Goal: Book appointment/travel/reservation

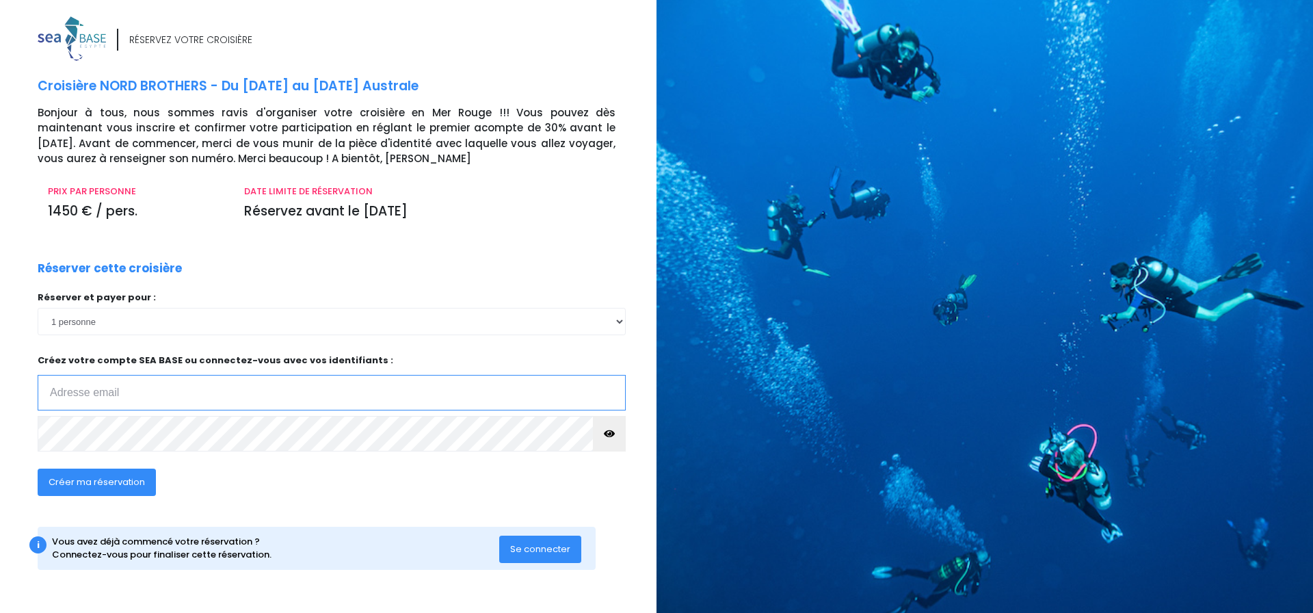
type input "[EMAIL_ADDRESS][DOMAIN_NAME]"
click at [73, 481] on span "Créer ma réservation" at bounding box center [97, 481] width 96 height 13
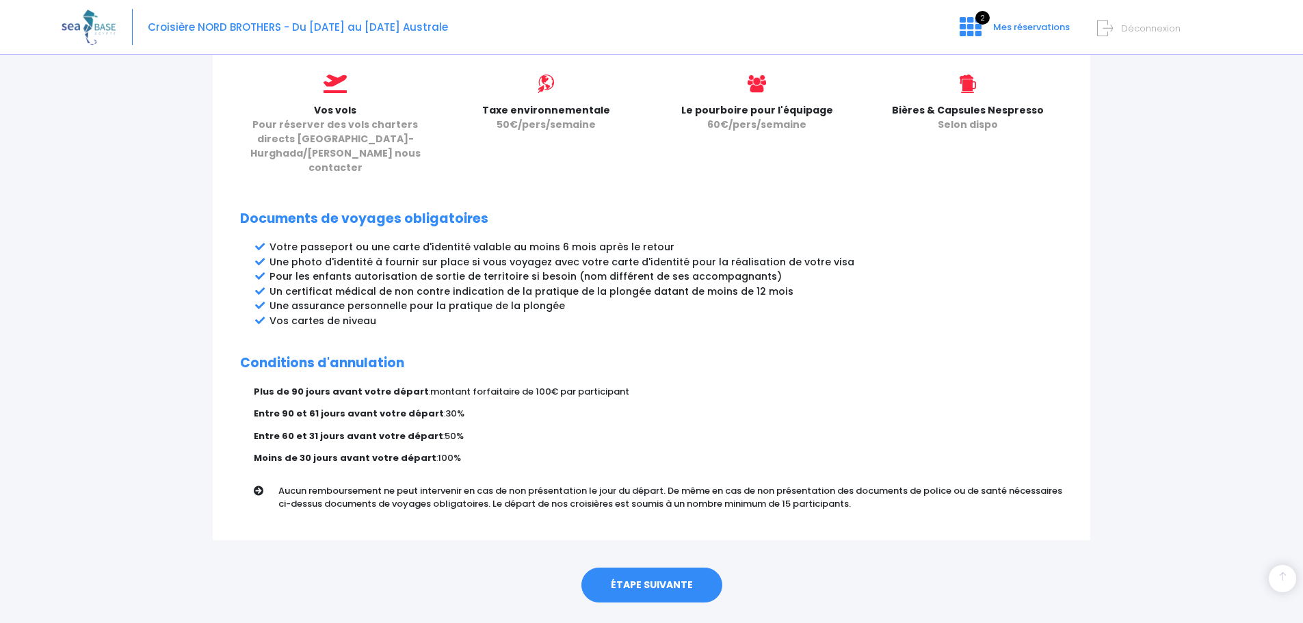
scroll to position [613, 0]
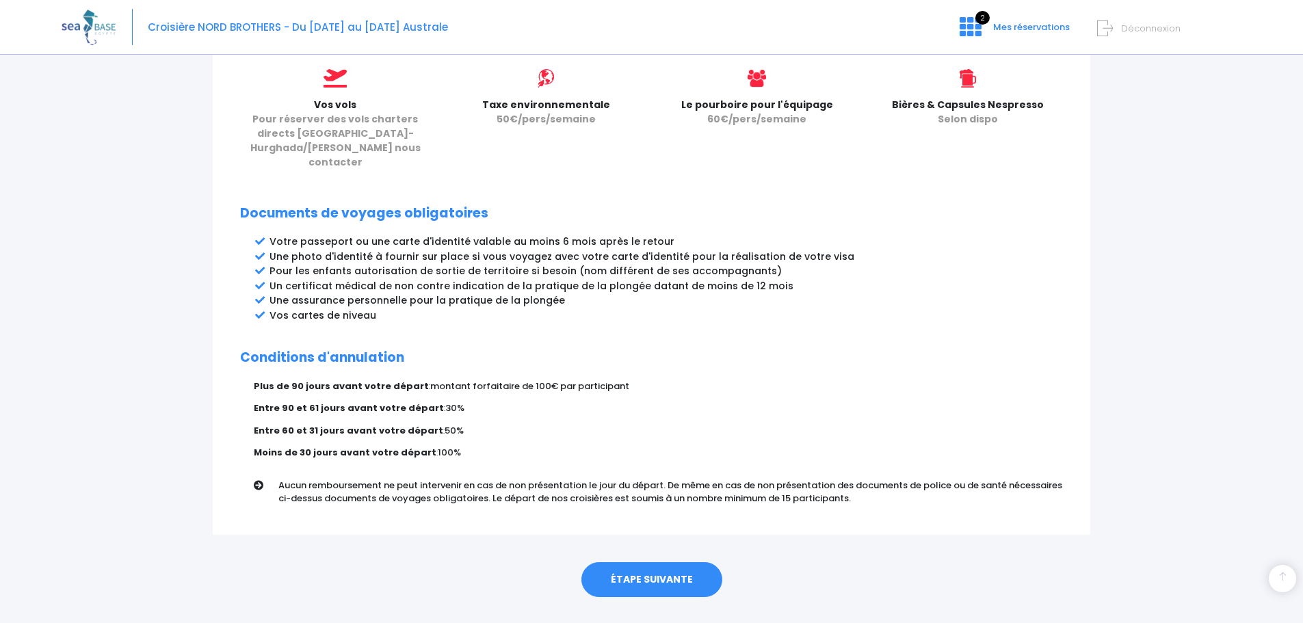
click at [650, 562] on link "ÉTAPE SUIVANTE" at bounding box center [651, 580] width 141 height 36
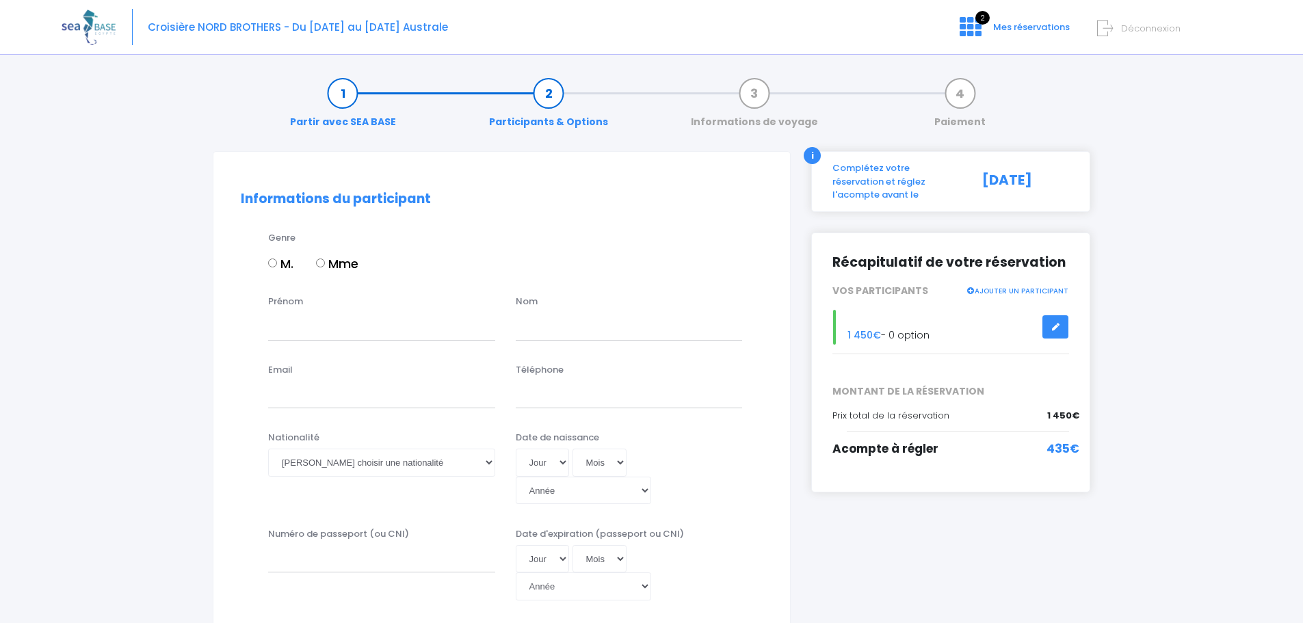
click at [275, 262] on input "M." at bounding box center [272, 262] width 9 height 9
radio input "true"
click at [317, 328] on input "Prénom" at bounding box center [381, 325] width 227 height 27
type input "[PERSON_NAME]"
click at [555, 323] on input "text" at bounding box center [629, 325] width 227 height 27
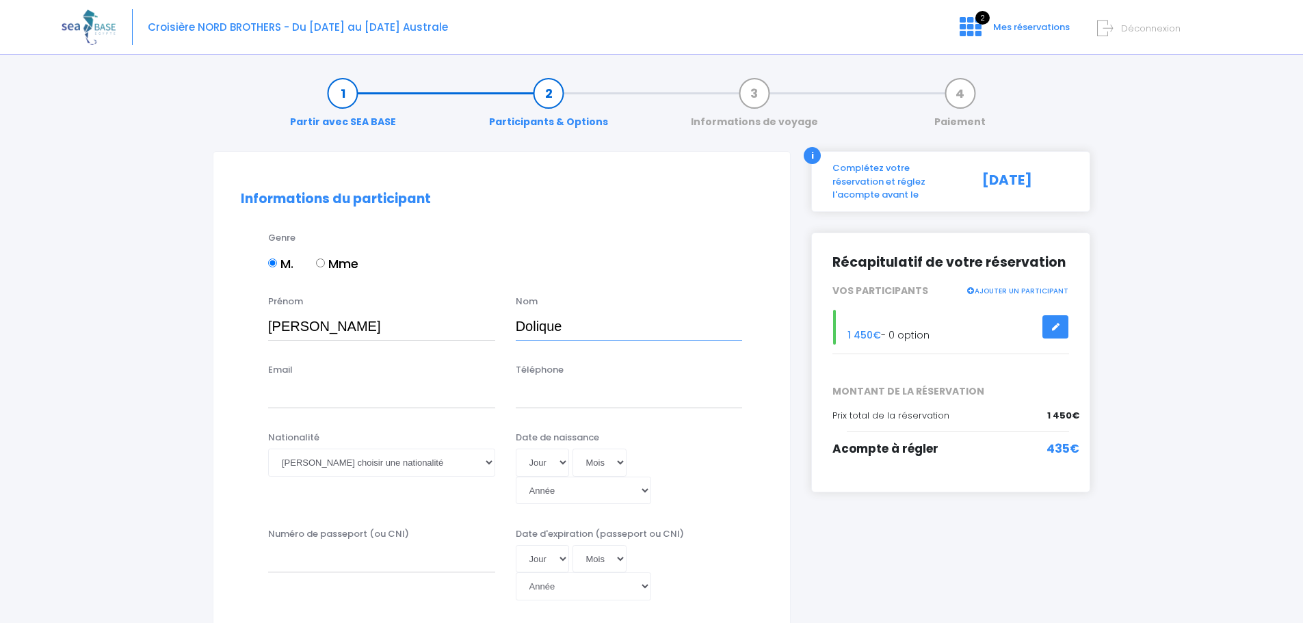
type input "Dolique"
click at [371, 395] on input "Email" at bounding box center [381, 394] width 227 height 27
type input "antoine.dolique@gmail.com"
type input "0658905425"
click at [367, 464] on select "Veuillez choisir une nationalité Afghane Albanaise Algerienne Allemande America…" at bounding box center [381, 462] width 227 height 27
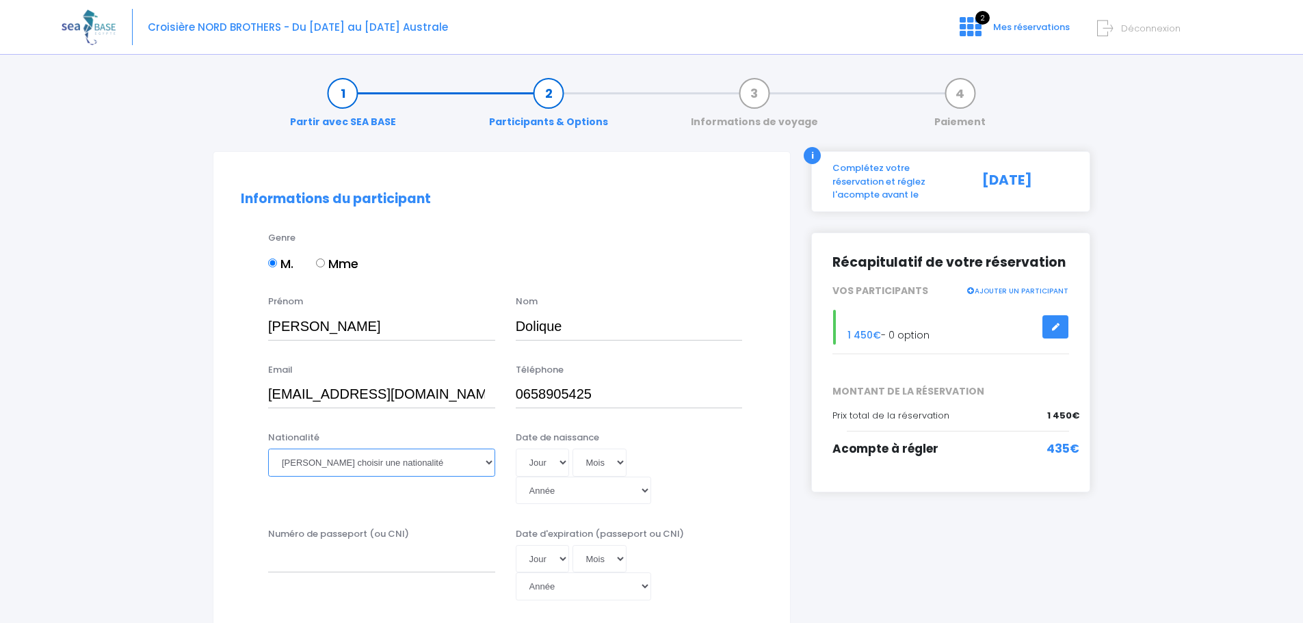
select select "Française"
click at [268, 449] on select "Veuillez choisir une nationalité Afghane Albanaise Algerienne Allemande America…" at bounding box center [381, 462] width 227 height 27
click at [559, 468] on select "Jour 01 02 03 04 05 06 07 08 09 10 11 12 13 14 15 16 17 18 19 20 21 22 23 24 25…" at bounding box center [542, 462] width 53 height 27
select select "09"
click at [516, 449] on select "Jour 01 02 03 04 05 06 07 08 09 10 11 12 13 14 15 16 17 18 19 20 21 22 23 24 25…" at bounding box center [542, 462] width 53 height 27
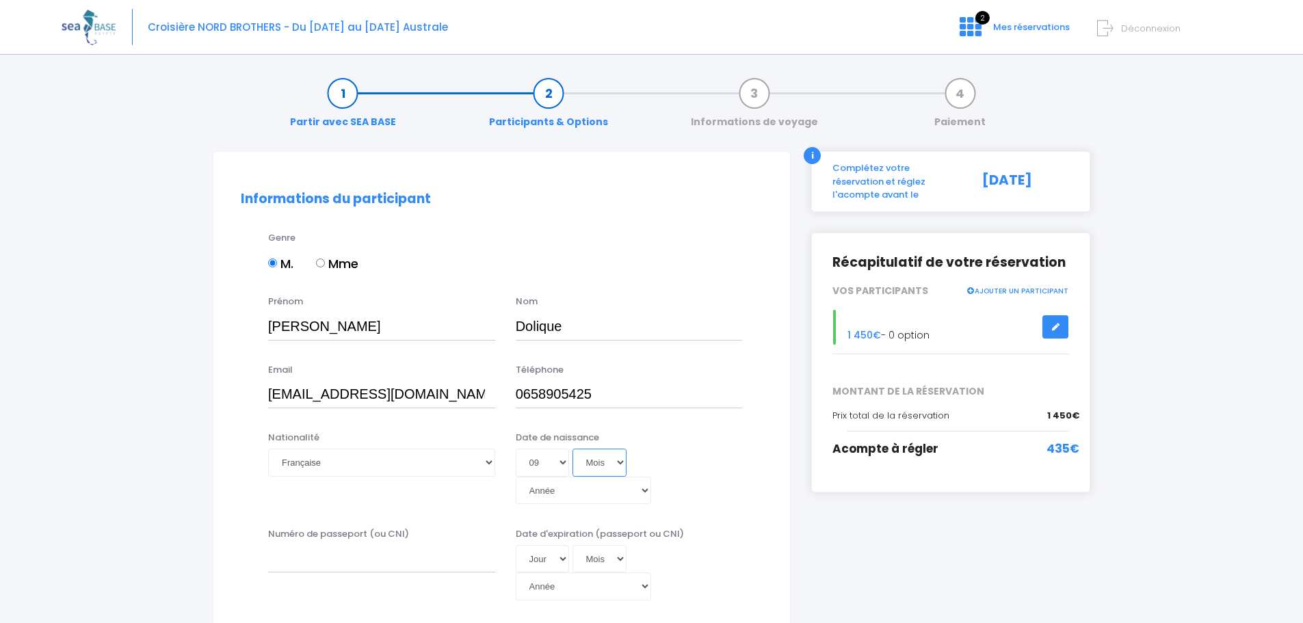
click at [606, 462] on select "Mois 01 02 03 04 05 06 07 08 09 10 11 12" at bounding box center [599, 462] width 55 height 27
select select "04"
click at [572, 449] on select "Mois 01 02 03 04 05 06 07 08 09 10 11 12" at bounding box center [599, 462] width 55 height 27
click at [651, 477] on select "Année 2045 2044 2043 2042 2041 2040 2039 2038 2037 2036 2035 2034 2033 2032 203…" at bounding box center [583, 490] width 135 height 27
select select "1989"
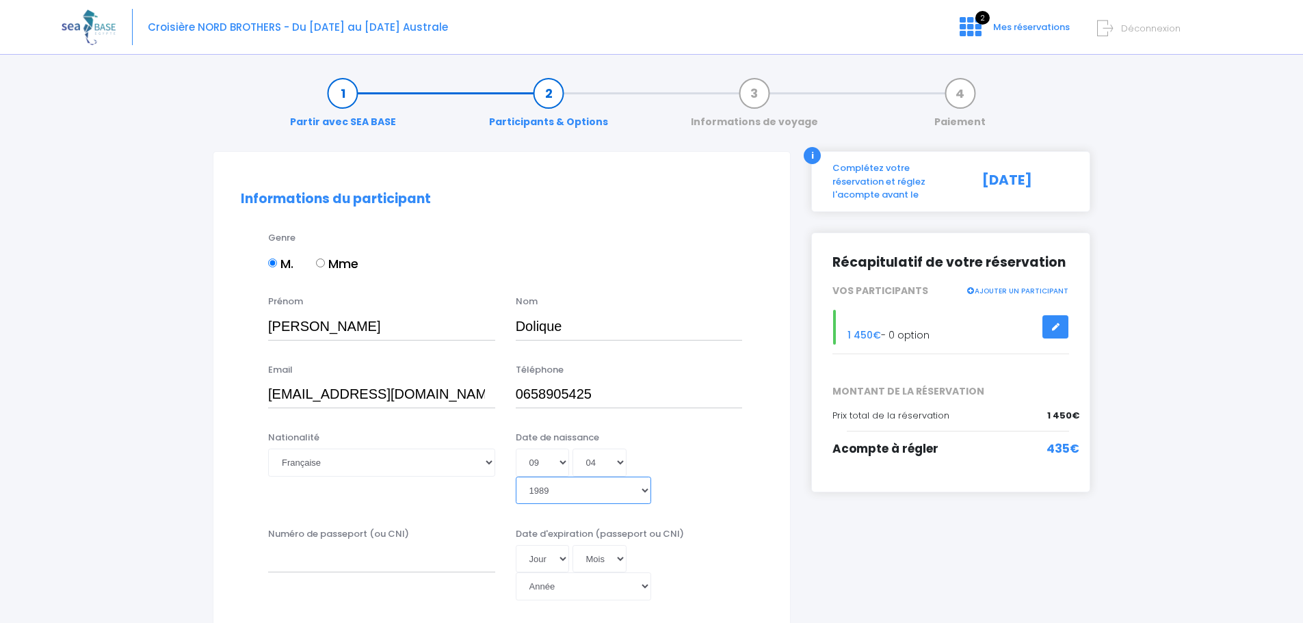
click at [630, 477] on select "Année 2045 2044 2043 2042 2041 2040 2039 2038 2037 2036 2035 2034 2033 2032 203…" at bounding box center [583, 490] width 135 height 27
type input "1989-04-09"
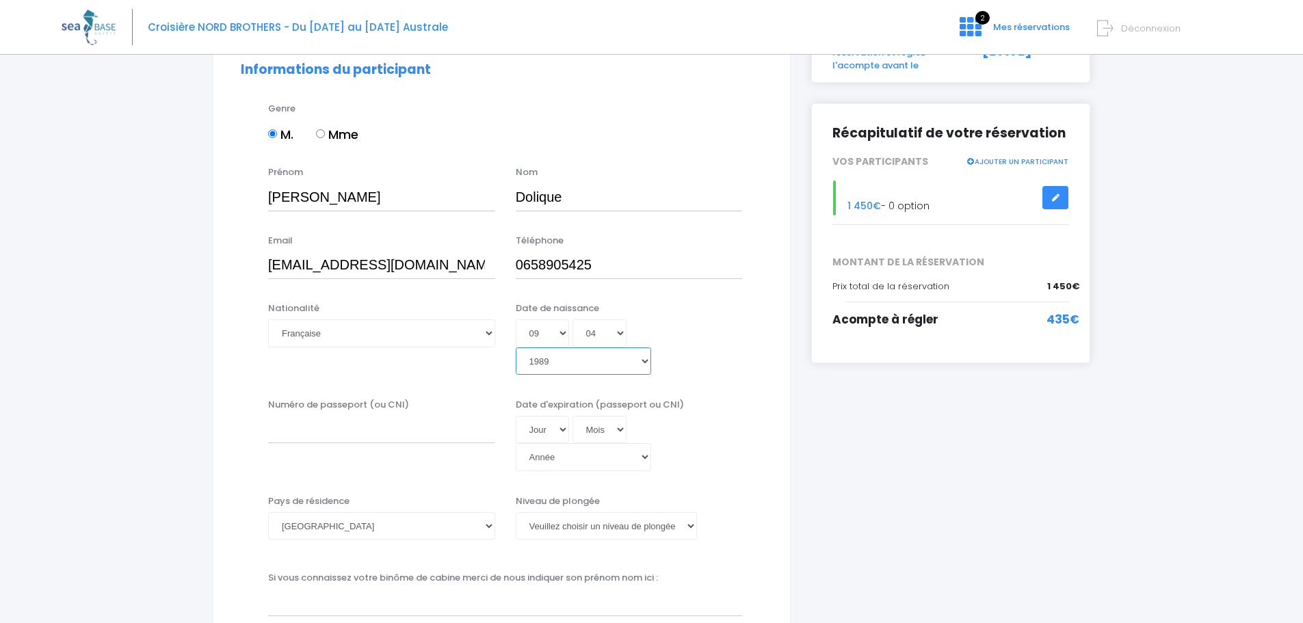
scroll to position [137, 0]
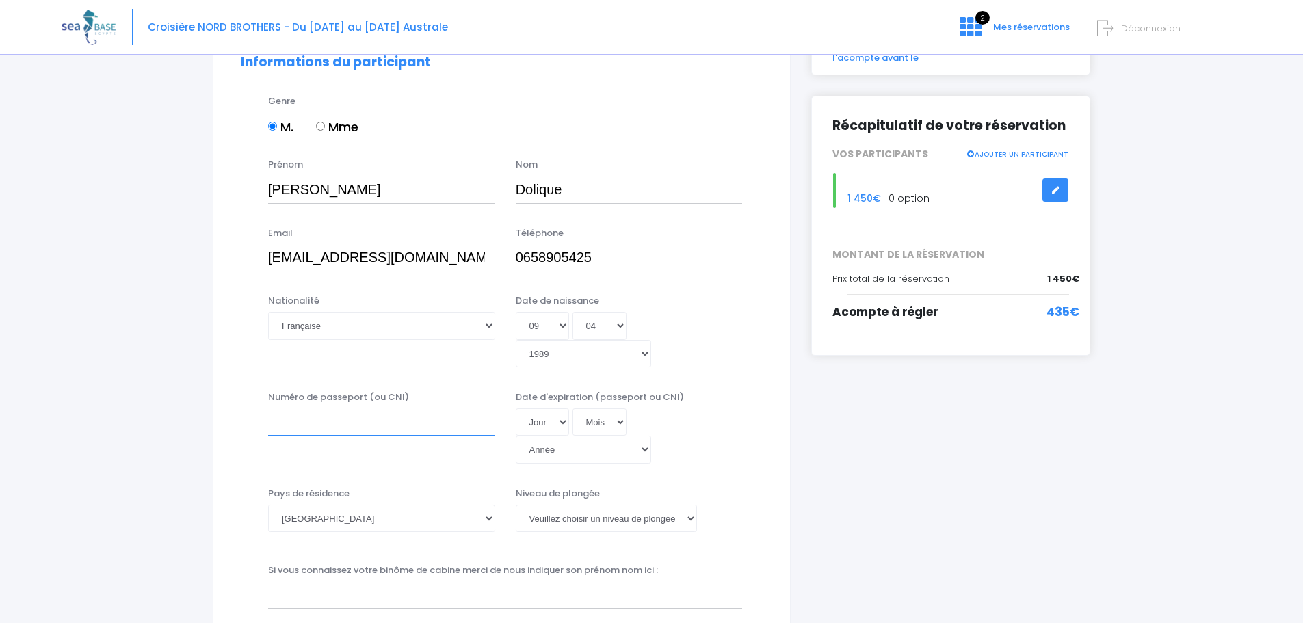
click at [361, 408] on input "Numéro de passeport (ou CNI)" at bounding box center [381, 421] width 227 height 27
click at [386, 408] on input "Numéro de passeport (ou CNI)" at bounding box center [381, 421] width 227 height 27
click at [553, 408] on select "Jour 01 02 03 04 05 06 07 08 09 10 11 12 13 14 15 16 17 18 19 20 21 22 23 24 25…" at bounding box center [542, 421] width 53 height 27
select select "28"
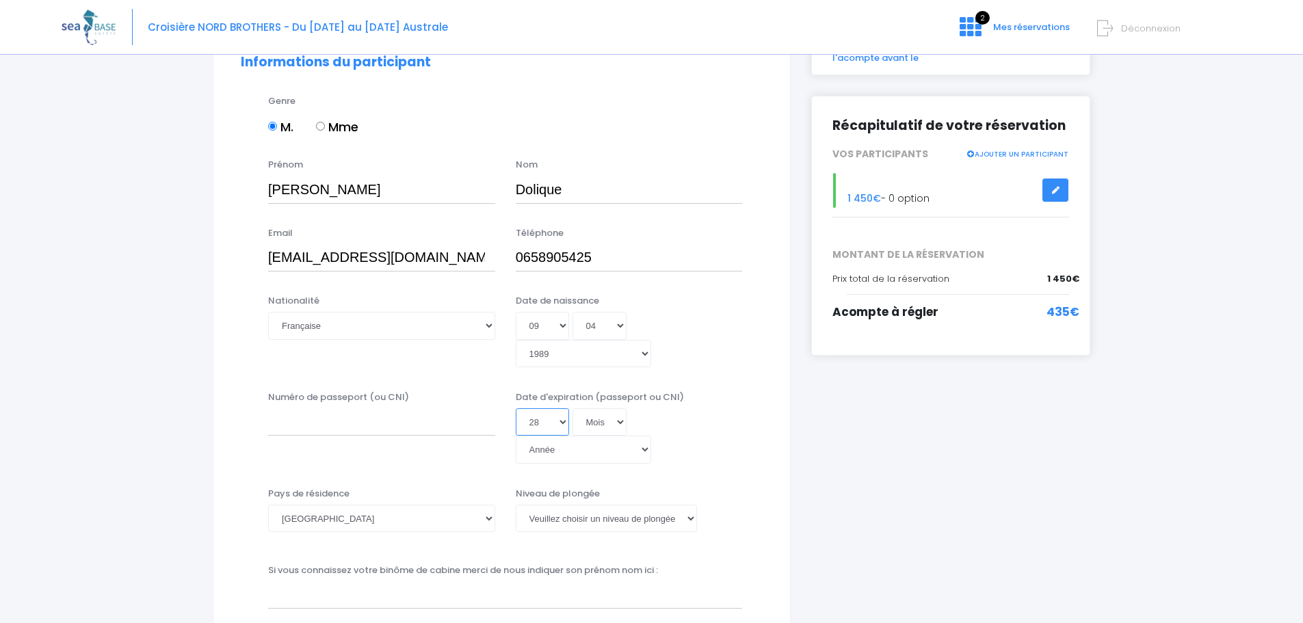
click at [516, 408] on select "Jour 01 02 03 04 05 06 07 08 09 10 11 12 13 14 15 16 17 18 19 20 21 22 23 24 25…" at bounding box center [542, 421] width 53 height 27
click at [595, 408] on select "Mois 01 02 03 04 05 06 07 08 09 10 11 12" at bounding box center [599, 421] width 55 height 27
select select "03"
click at [572, 408] on select "Mois 01 02 03 04 05 06 07 08 09 10 11 12" at bounding box center [599, 421] width 55 height 27
click at [651, 436] on select "Année 2045 2044 2043 2042 2041 2040 2039 2038 2037 2036 2035 2034 2033 2032 203…" at bounding box center [583, 449] width 135 height 27
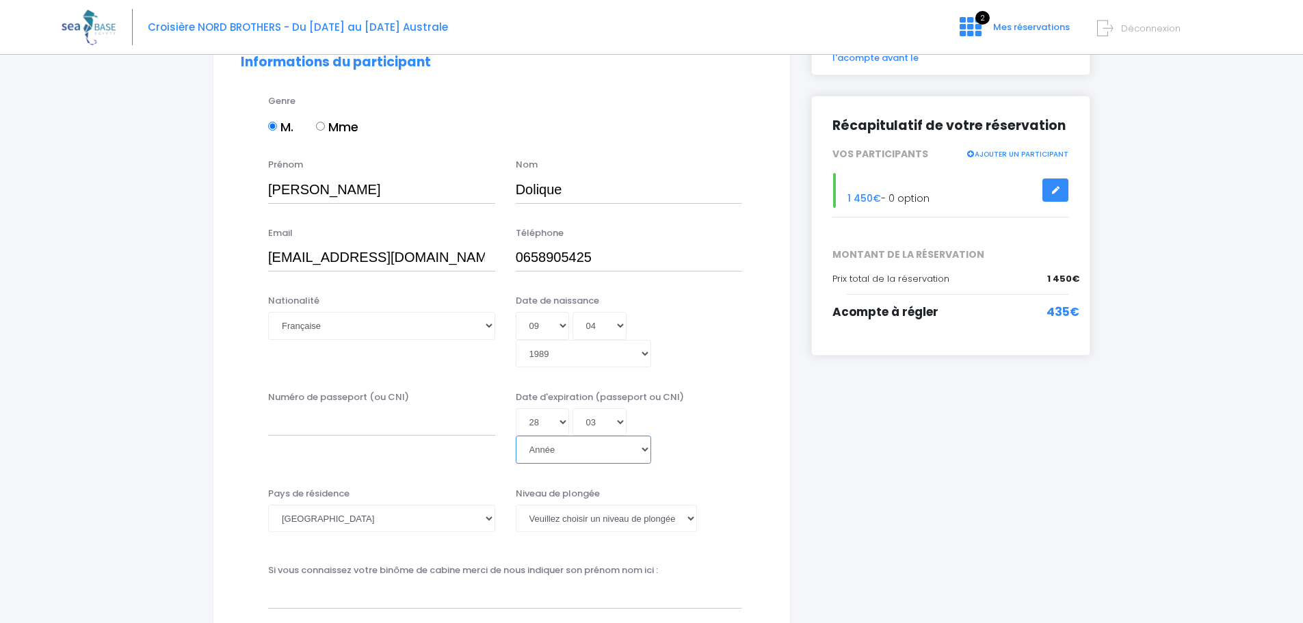
select select "2028"
click at [630, 436] on select "Année 2045 2044 2043 2042 2041 2040 2039 2038 2037 2036 2035 2034 2033 2032 203…" at bounding box center [583, 449] width 135 height 27
type input "[DATE]"
click at [434, 408] on input "Numéro de passeport (ou CNI)" at bounding box center [381, 421] width 227 height 27
type input "18CF84318"
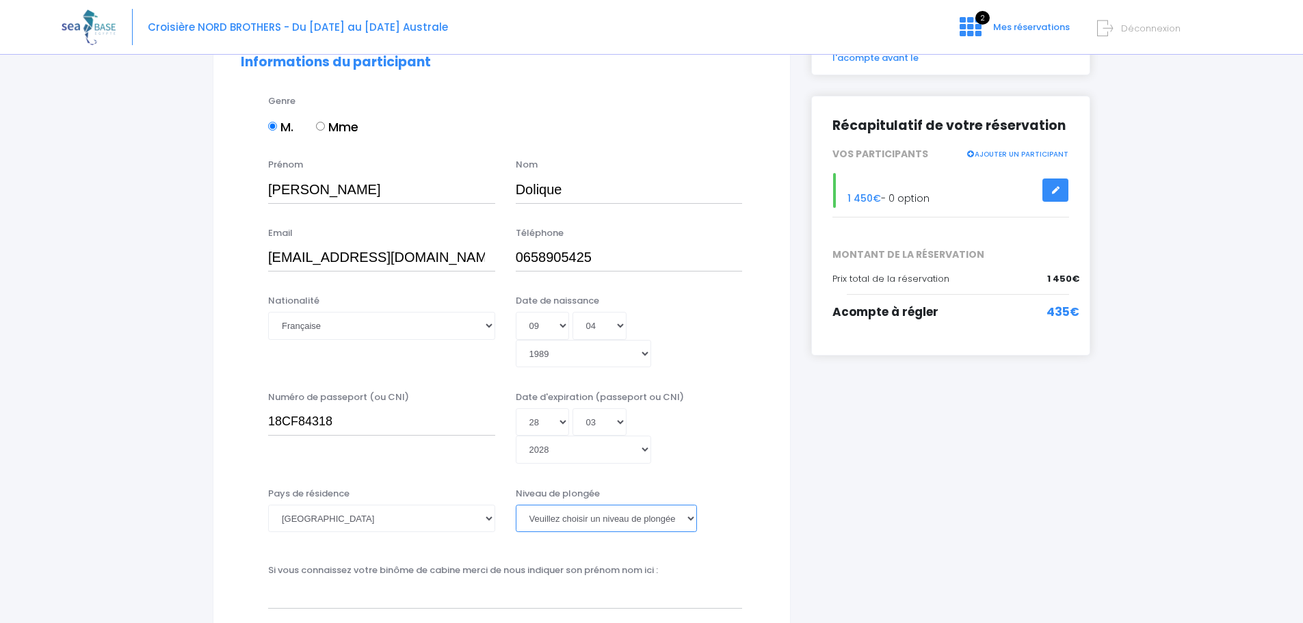
click at [634, 505] on select "Veuillez choisir un niveau de plongée Non plongeur Junior OW diver Adventure OW…" at bounding box center [606, 518] width 181 height 27
select select "PA40"
click at [516, 505] on select "Veuillez choisir un niveau de plongée Non plongeur Junior OW diver Adventure OW…" at bounding box center [606, 518] width 181 height 27
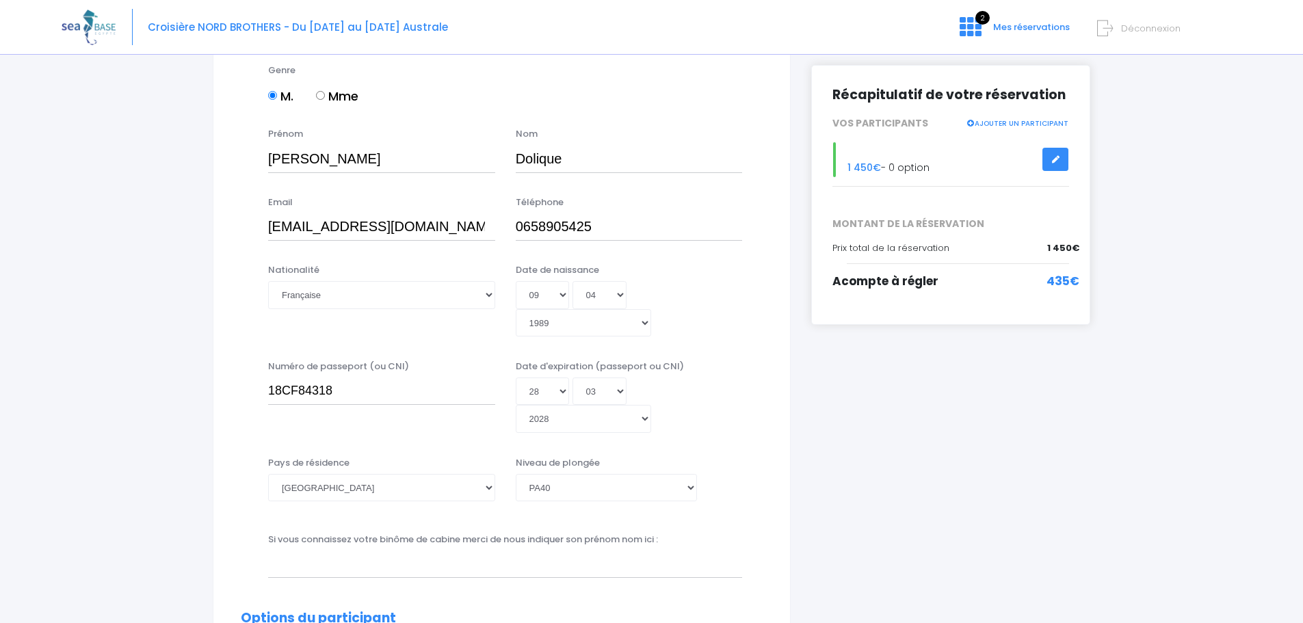
scroll to position [274, 0]
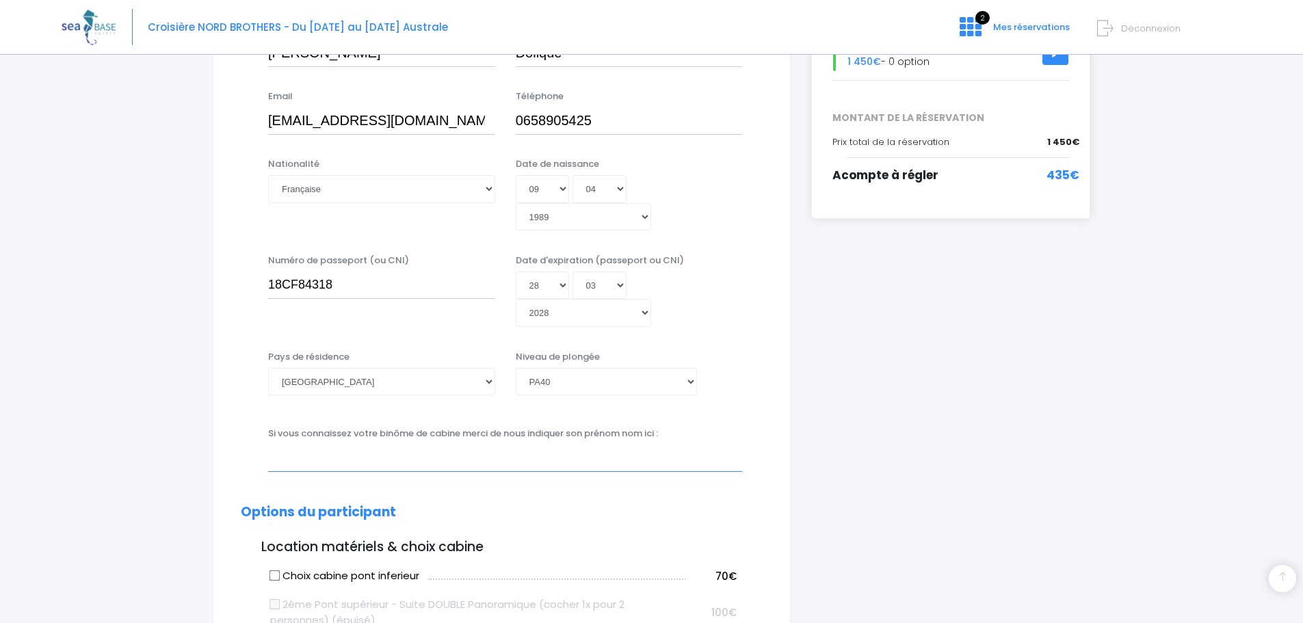
click at [340, 444] on input "text" at bounding box center [505, 457] width 474 height 27
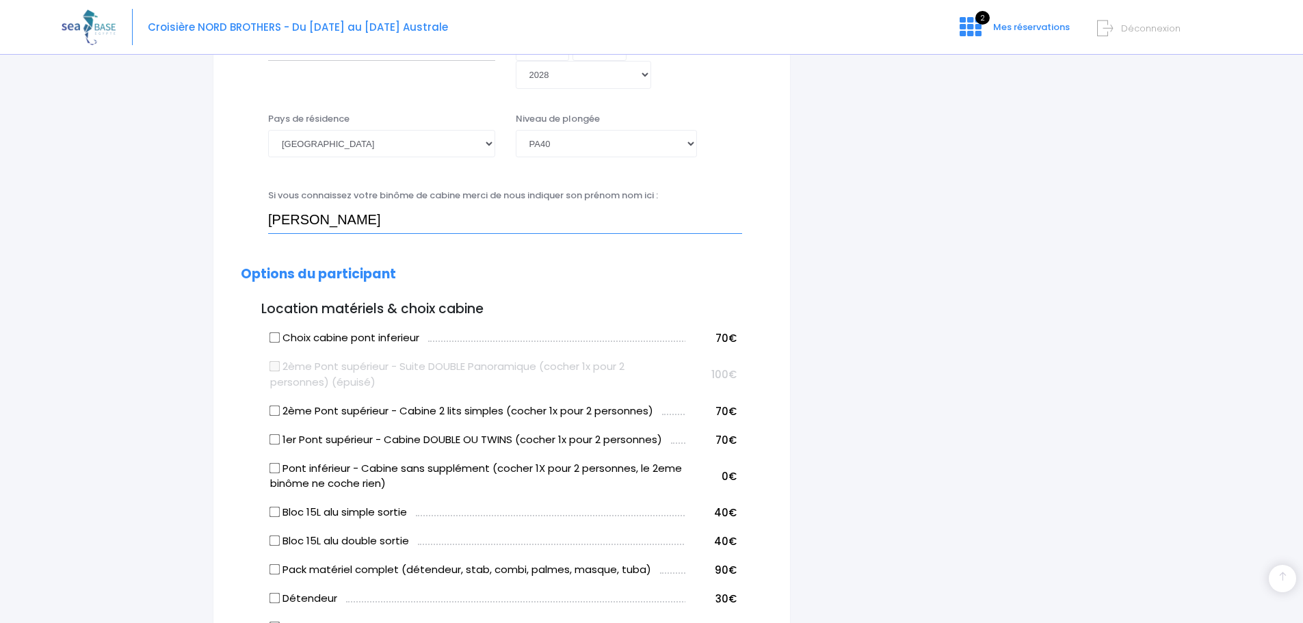
scroll to position [547, 0]
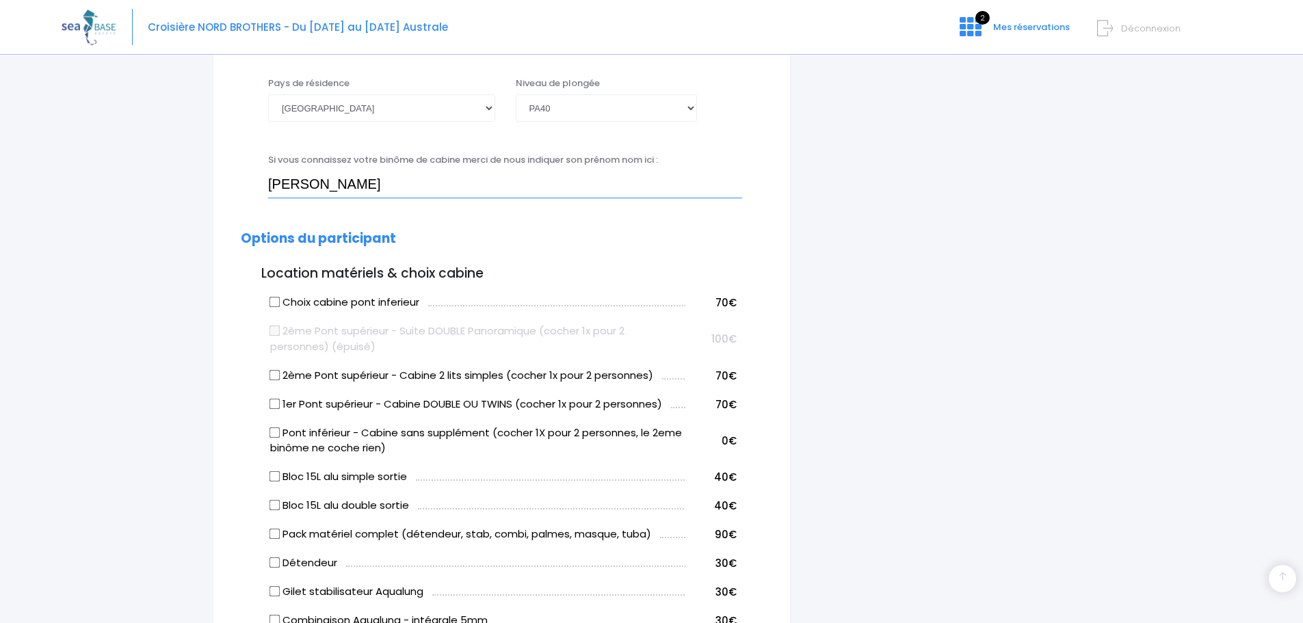
type input "[PERSON_NAME]"
click at [277, 500] on input "Bloc 15L alu double sortie" at bounding box center [274, 505] width 11 height 11
checkbox input "true"
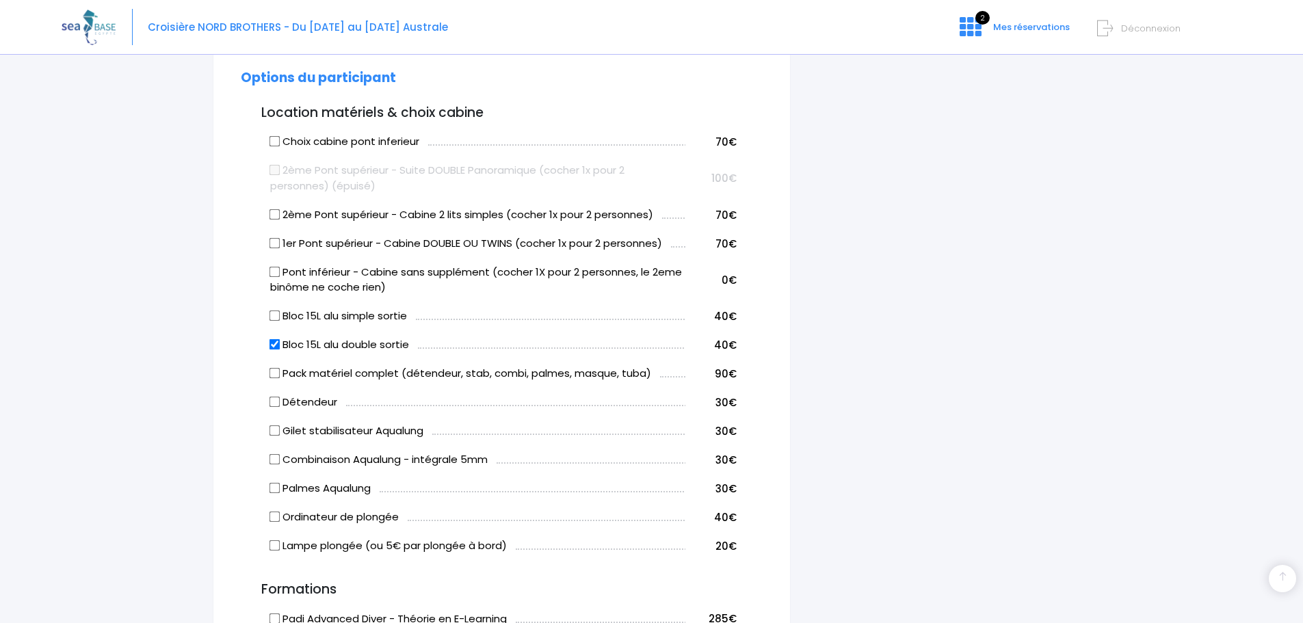
scroll to position [752, 0]
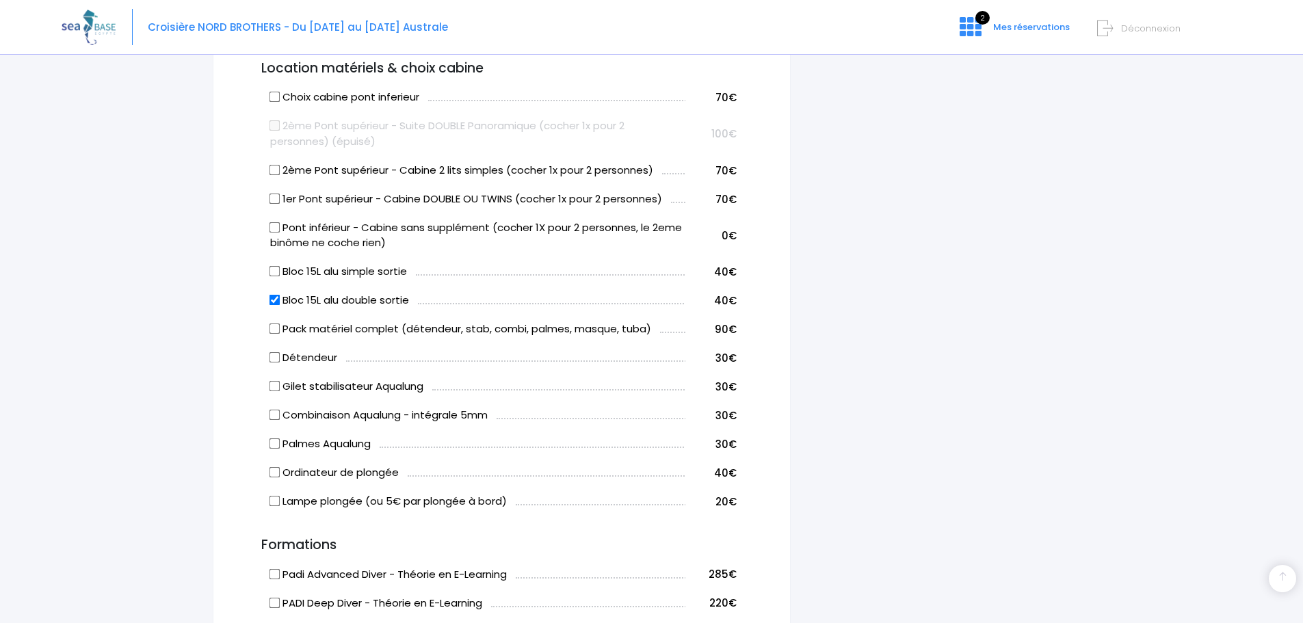
click at [276, 410] on input "Combinaison Aqualung - intégrale 5mm" at bounding box center [274, 415] width 11 height 11
checkbox input "true"
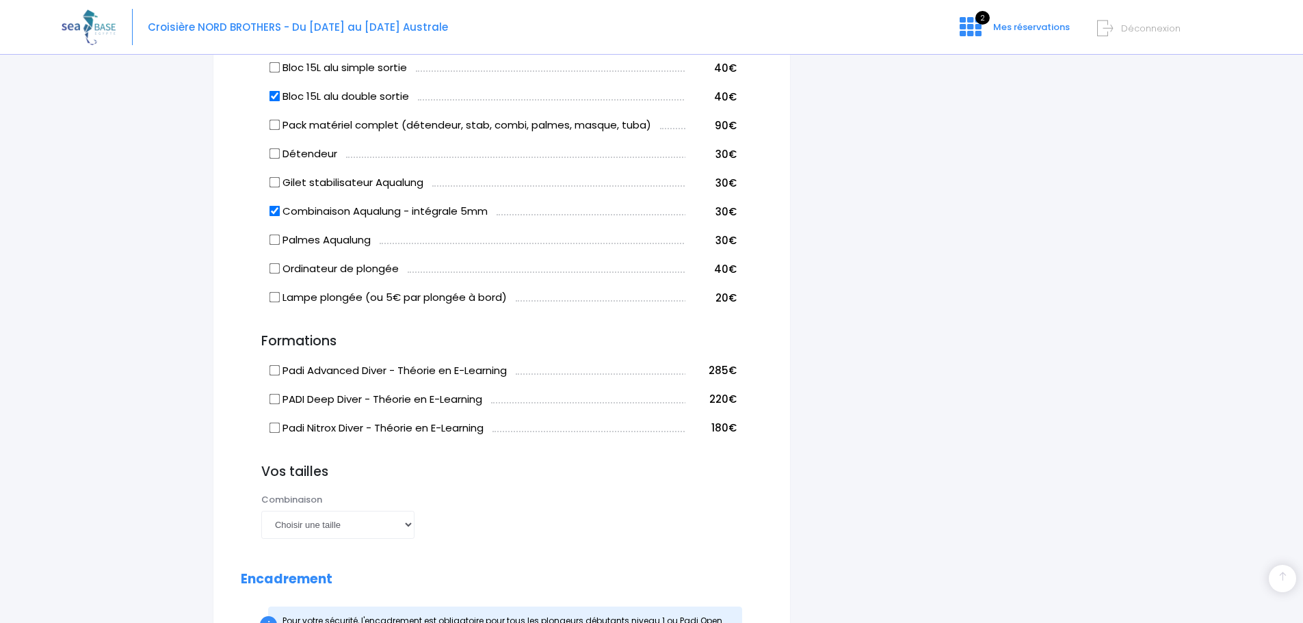
scroll to position [957, 0]
click at [387, 509] on select "Choisir une taille XS S M ML L XL XXL" at bounding box center [337, 522] width 153 height 27
select select "M"
click at [261, 509] on select "Choisir une taille XS S M ML L XL XXL" at bounding box center [337, 522] width 153 height 27
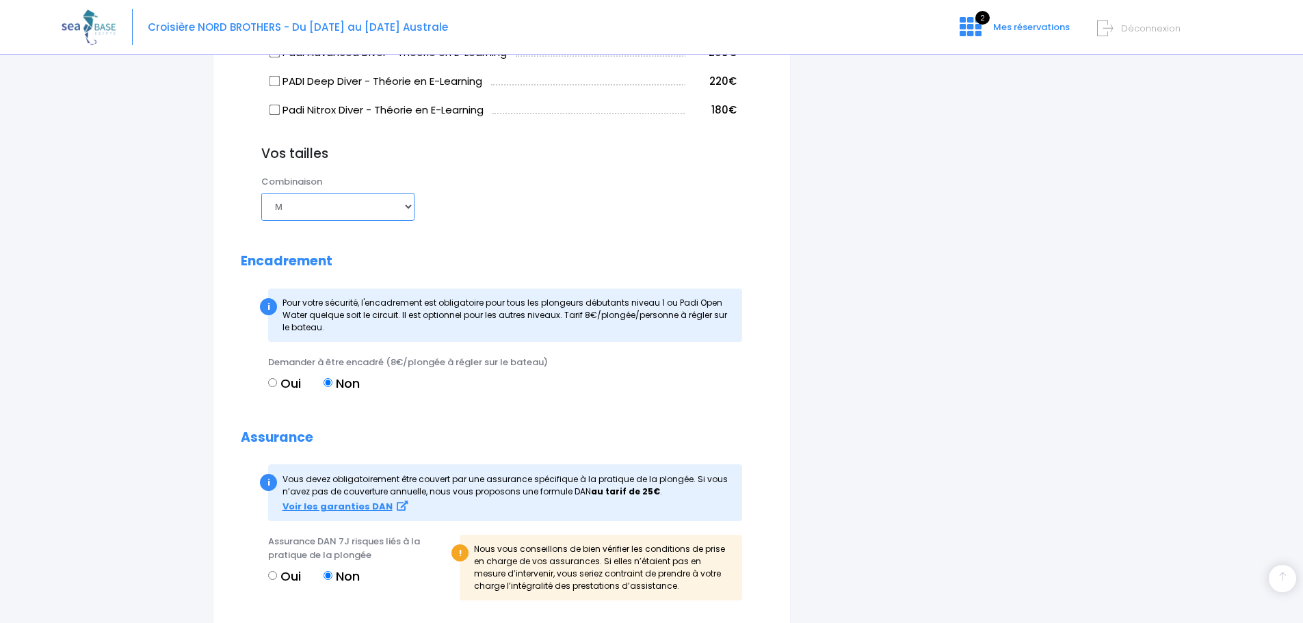
scroll to position [1299, 0]
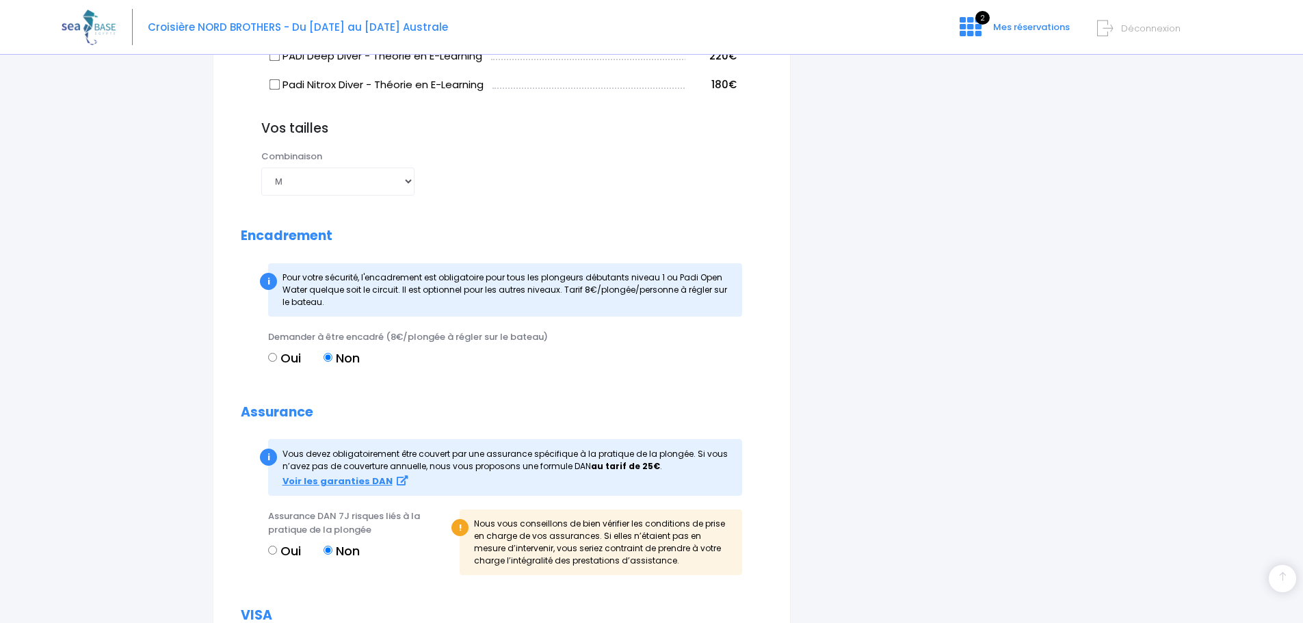
click at [271, 546] on input "Oui" at bounding box center [272, 550] width 9 height 9
radio input "true"
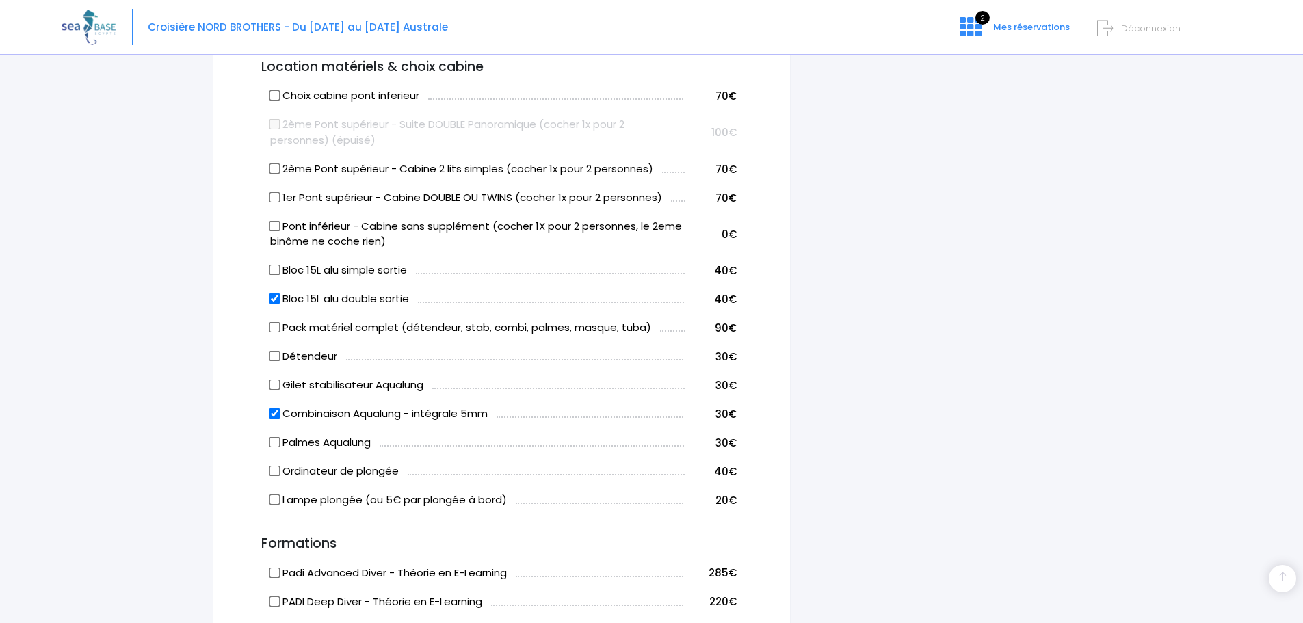
scroll to position [684, 0]
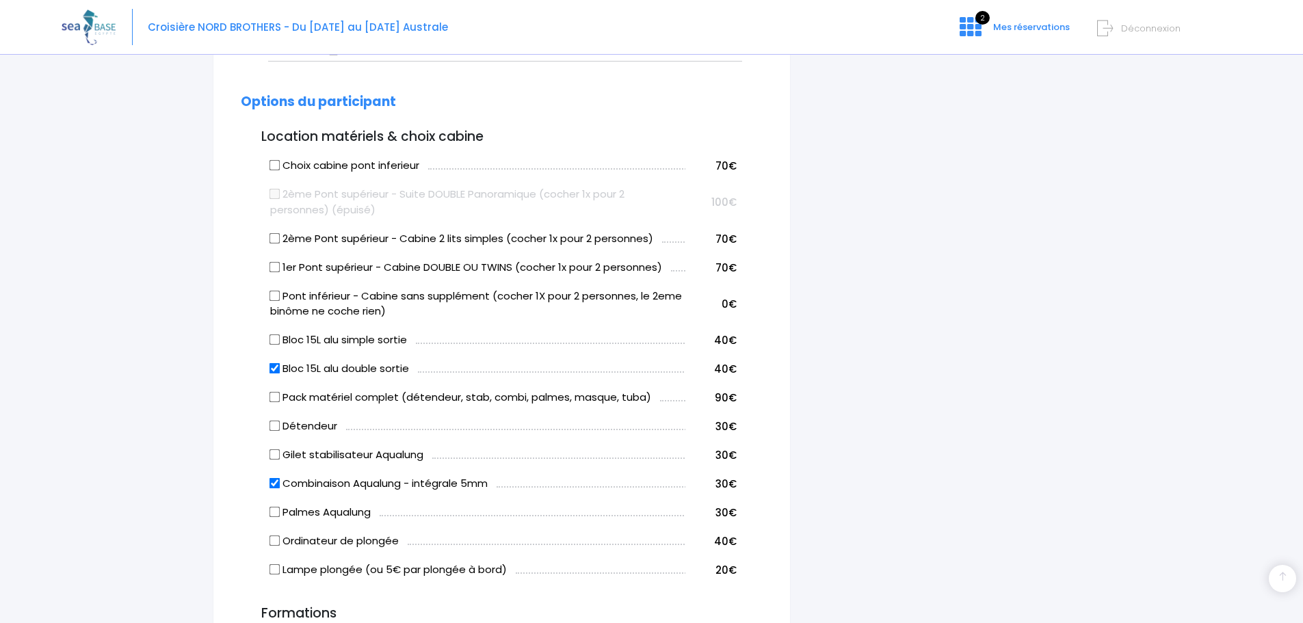
click at [276, 261] on input "1er Pont supérieur - Cabine DOUBLE OU TWINS (cocher 1x pour 2 personnes)" at bounding box center [274, 266] width 11 height 11
checkbox input "true"
click at [274, 232] on input "2ème Pont supérieur - Cabine 2 lits simples (cocher 1x pour 2 personnes)" at bounding box center [274, 237] width 11 height 11
checkbox input "true"
click at [275, 261] on input "1er Pont supérieur - Cabine DOUBLE OU TWINS (cocher 1x pour 2 personnes)" at bounding box center [274, 266] width 11 height 11
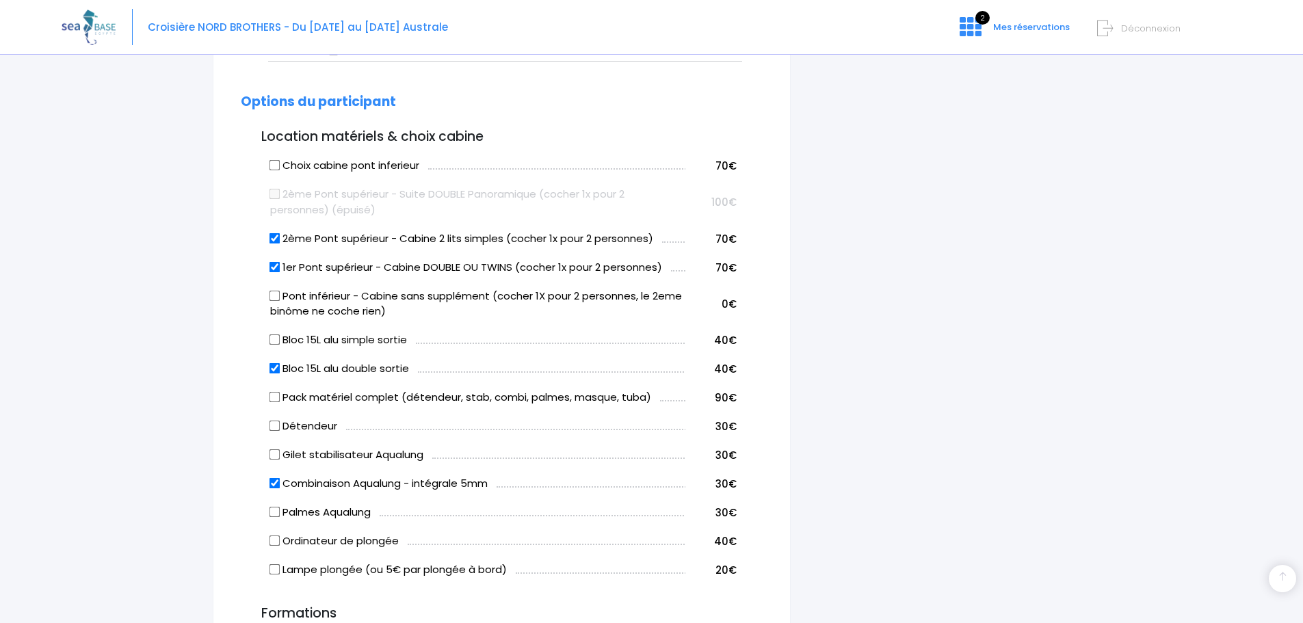
checkbox input "false"
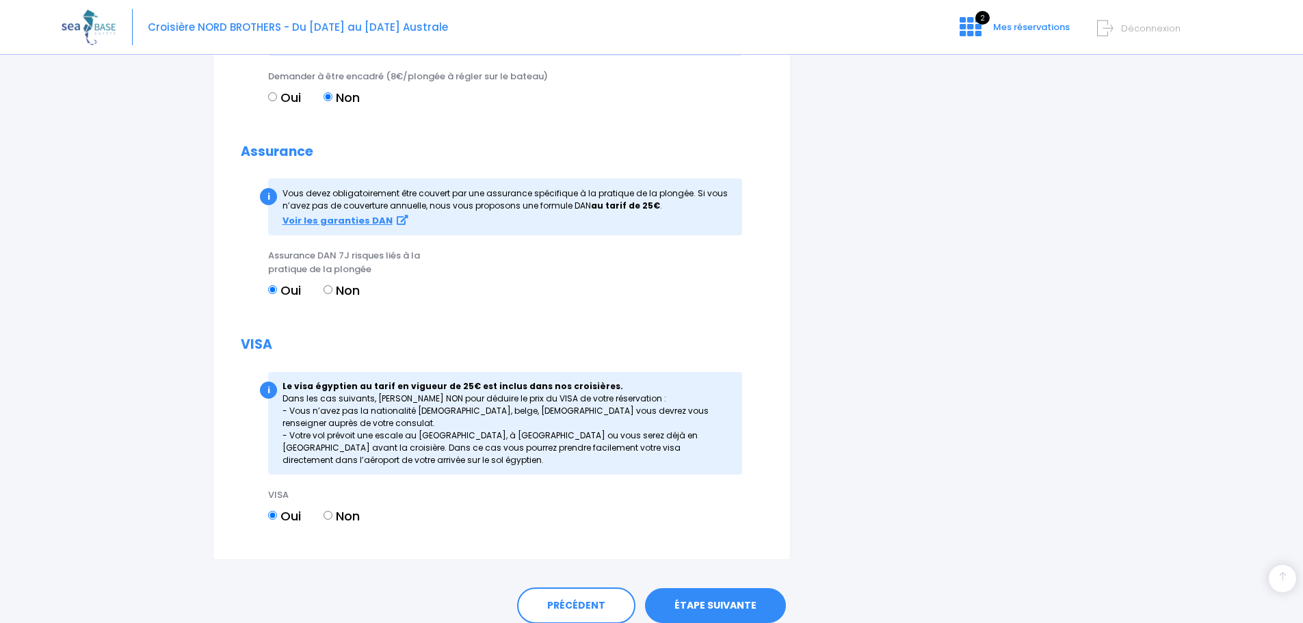
scroll to position [1569, 0]
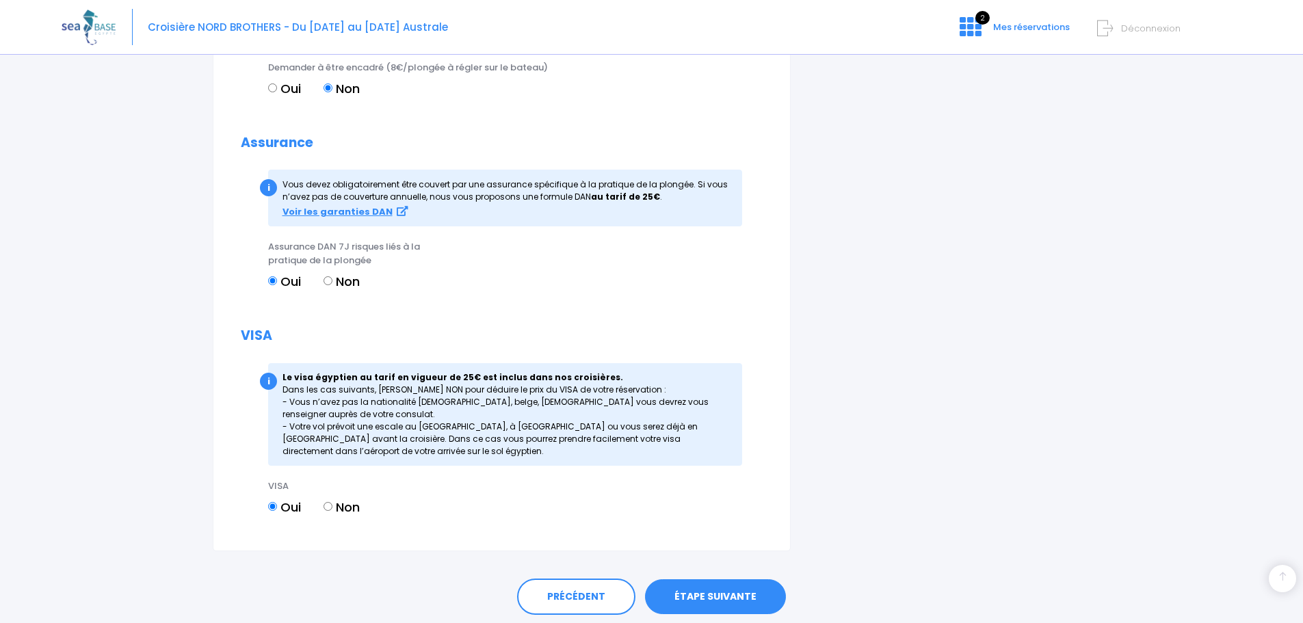
click at [731, 579] on link "ÉTAPE SUIVANTE" at bounding box center [715, 597] width 141 height 36
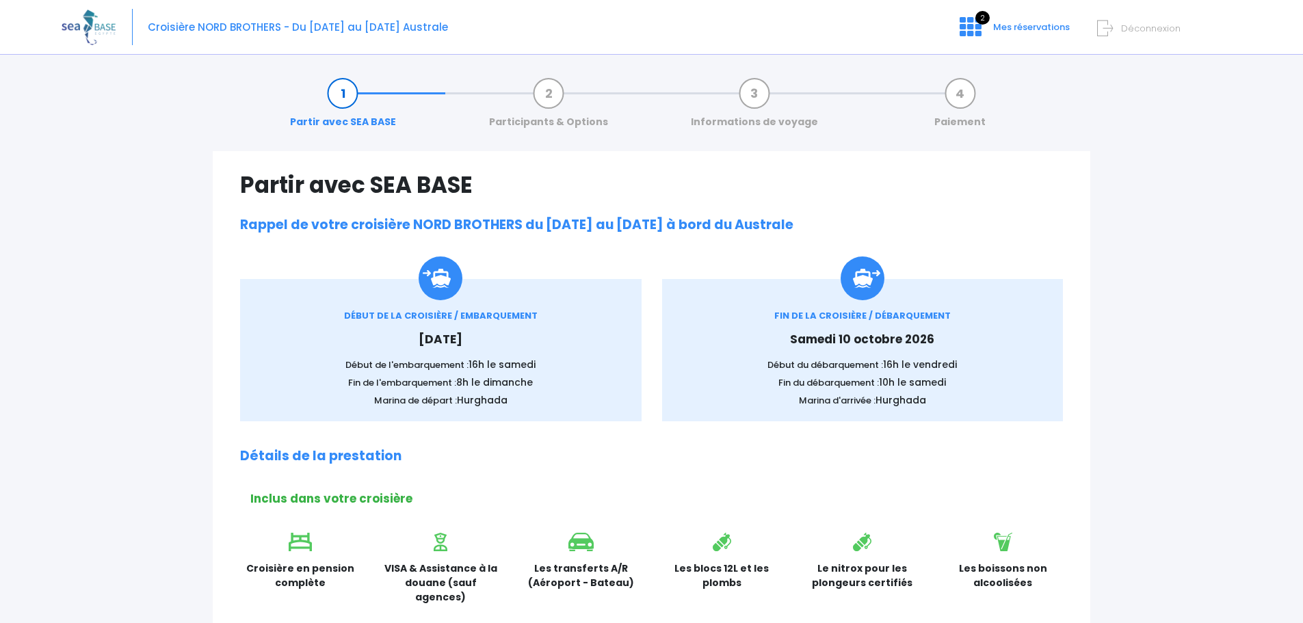
scroll to position [205, 0]
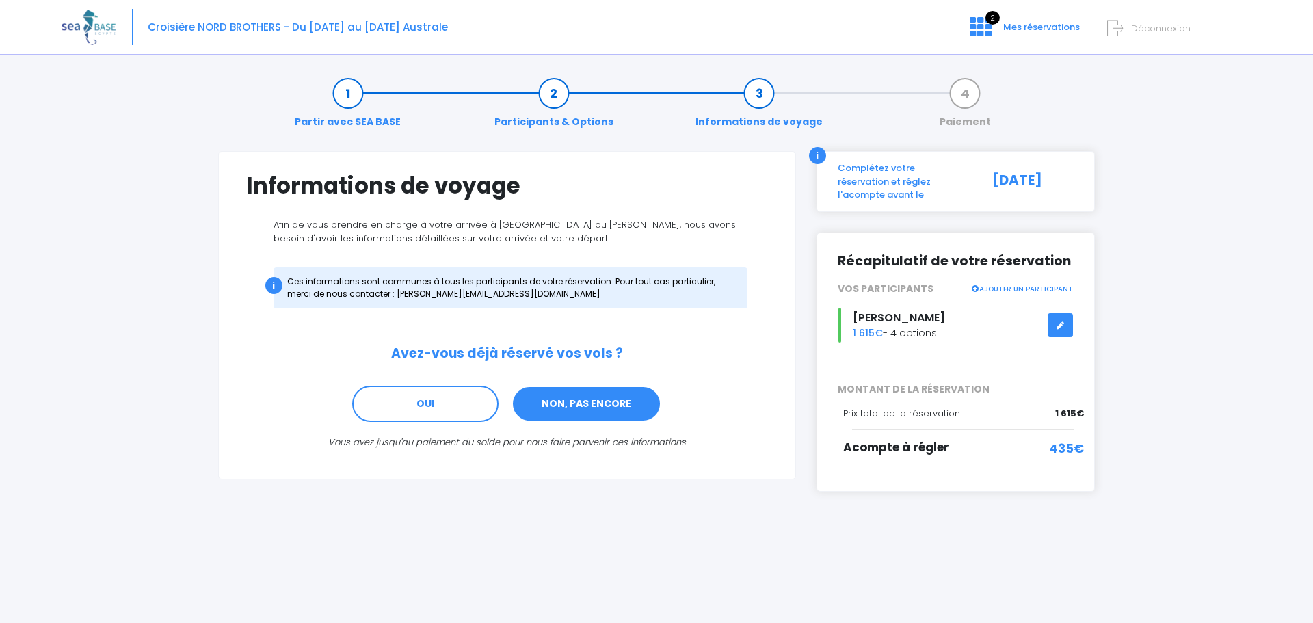
click at [576, 403] on link "NON, PAS ENCORE" at bounding box center [586, 404] width 150 height 37
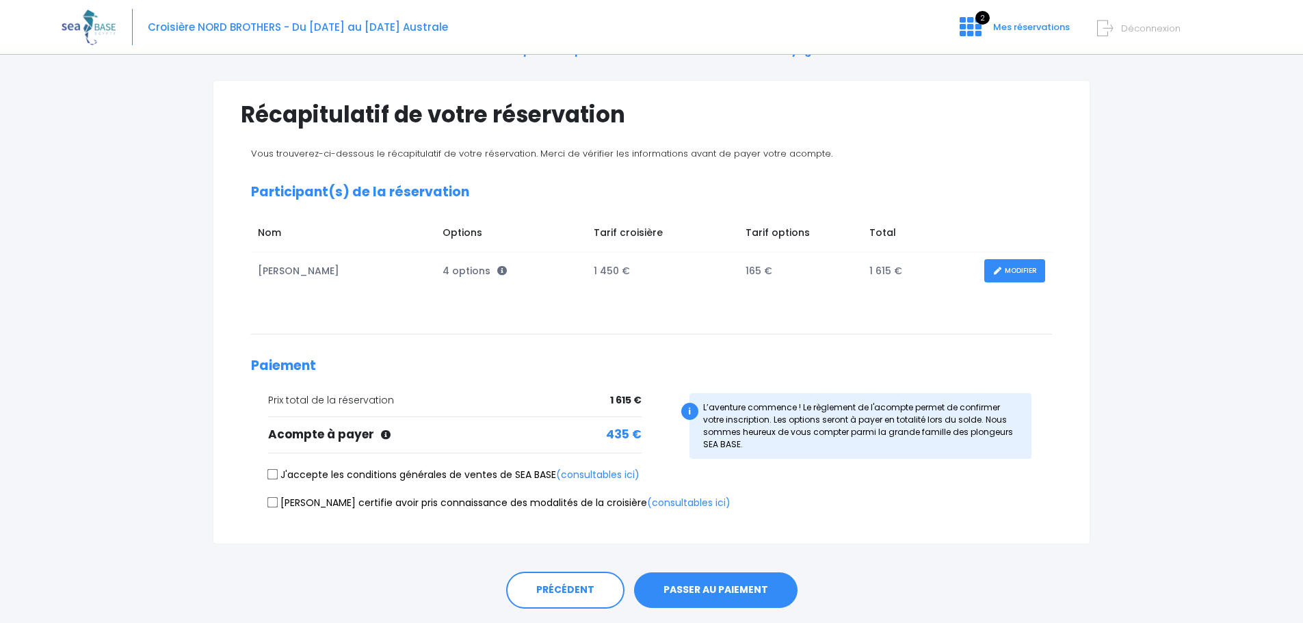
scroll to position [111, 0]
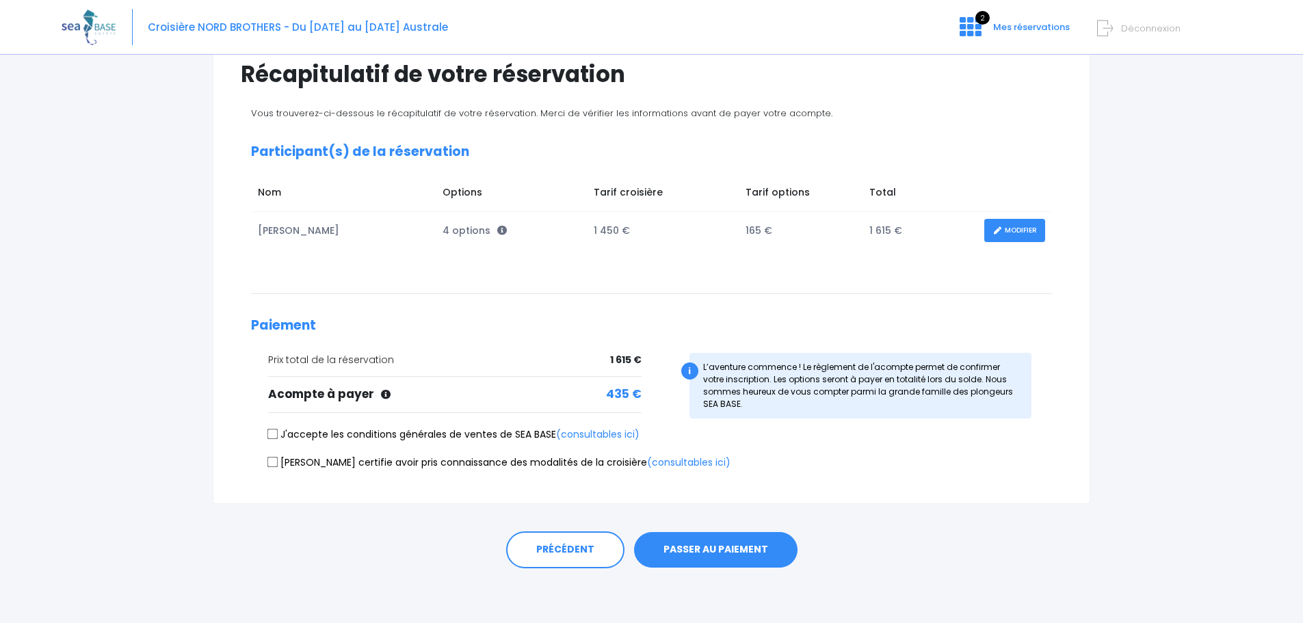
click at [272, 431] on input "J'accepte les conditions générales de ventes de SEA BASE (consultables ici)" at bounding box center [272, 434] width 11 height 11
checkbox input "true"
click at [274, 462] on input "Je certifie avoir pris connaissance des modalités de la croisière (consultables…" at bounding box center [272, 461] width 11 height 11
checkbox input "true"
click at [715, 552] on button "PASSER AU PAIEMENT" at bounding box center [715, 550] width 163 height 36
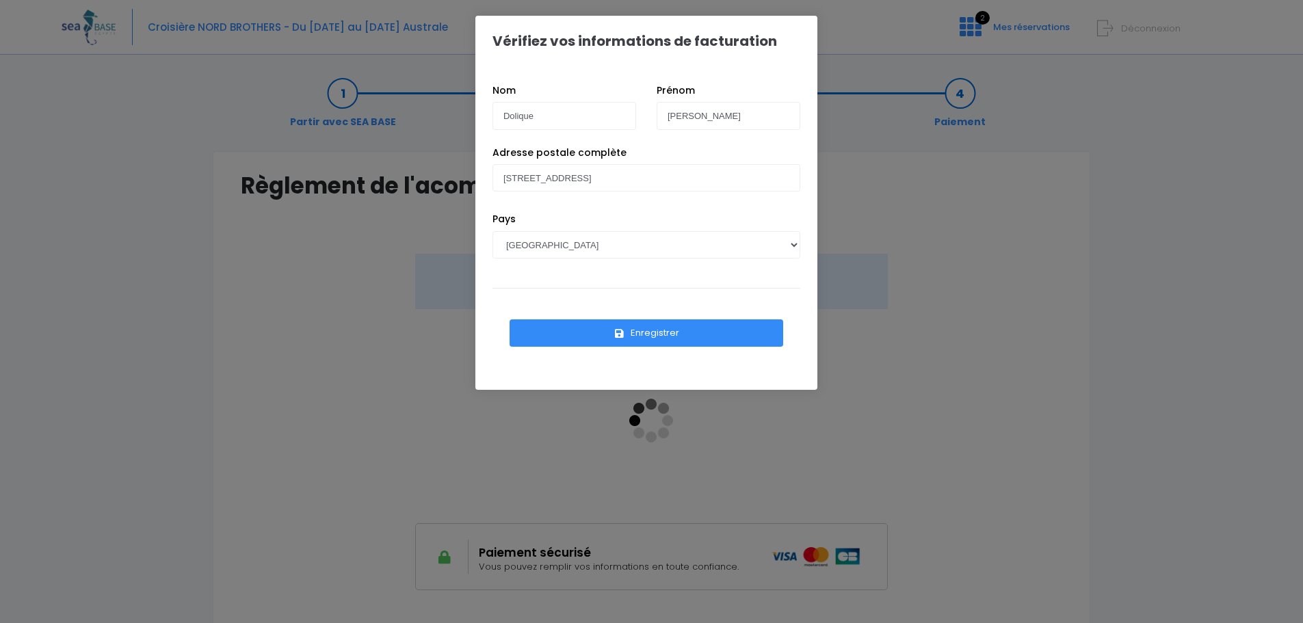
click at [632, 335] on button "Enregistrer" at bounding box center [646, 332] width 274 height 27
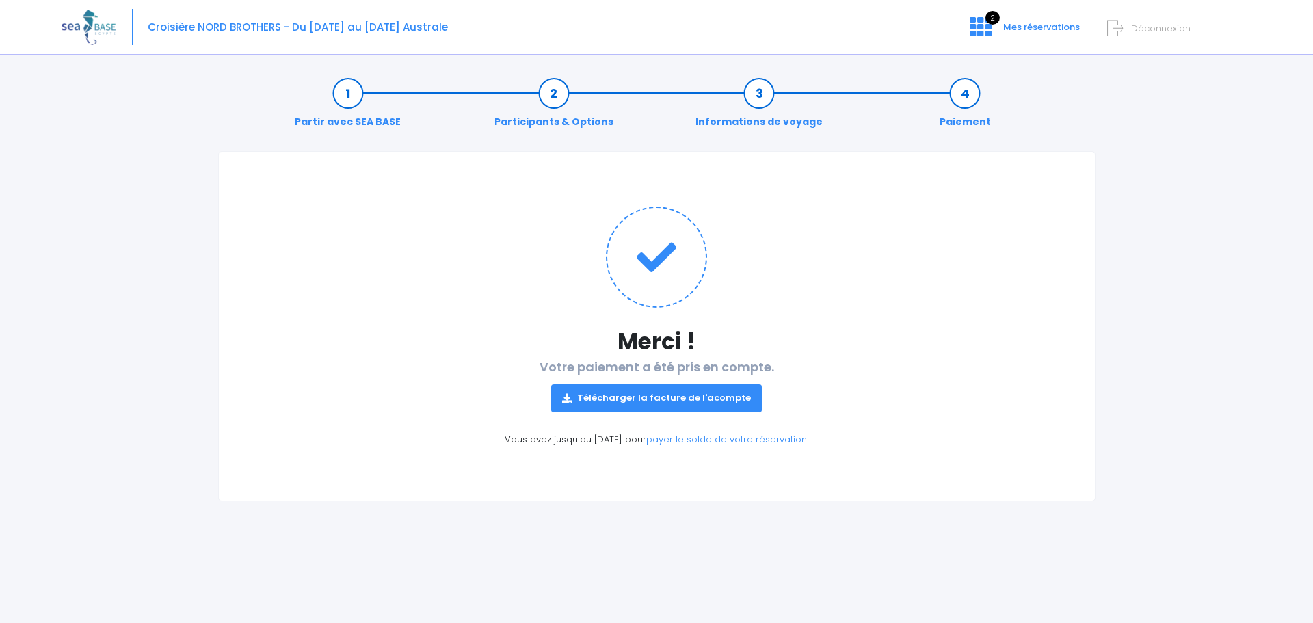
click at [642, 402] on link "Télécharger la facture de l'acompte" at bounding box center [656, 397] width 211 height 27
click at [1015, 23] on span "Mes réservations" at bounding box center [1041, 27] width 77 height 13
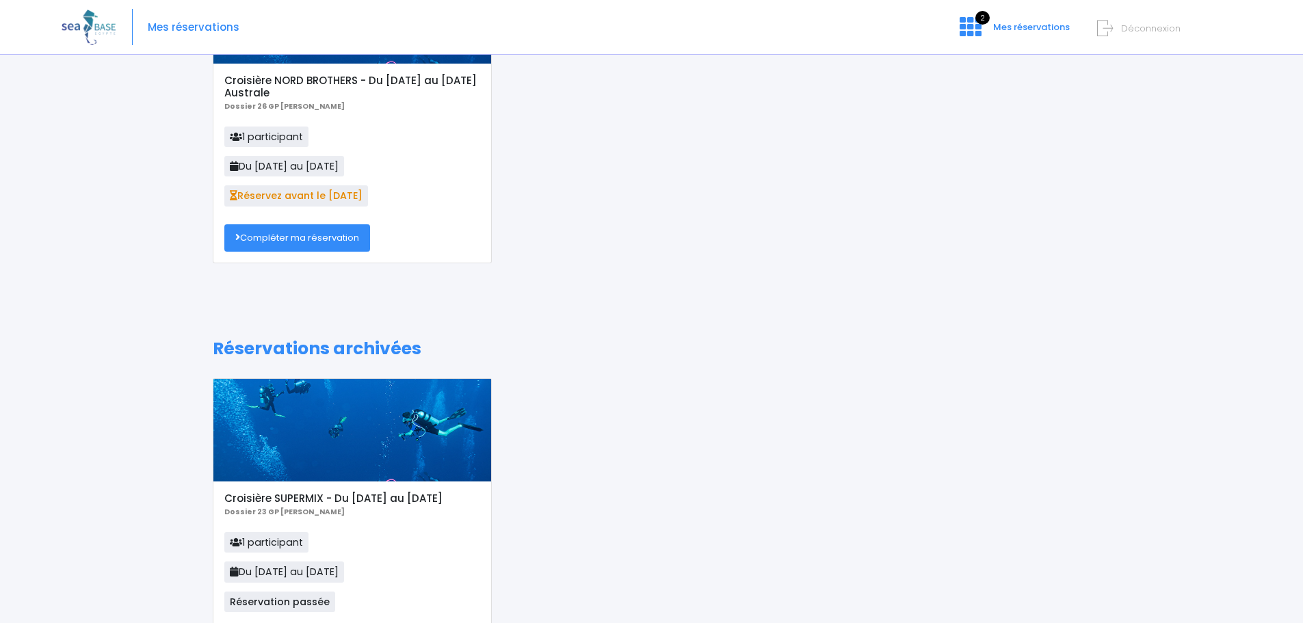
scroll to position [228, 0]
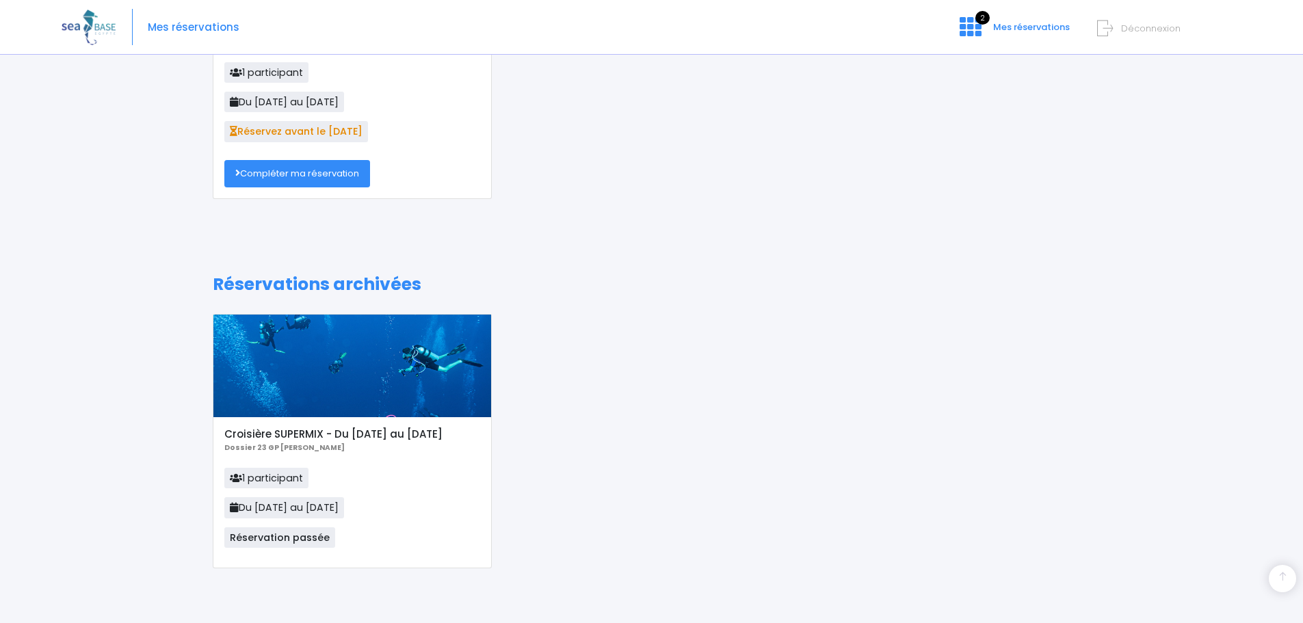
click at [274, 382] on div at bounding box center [352, 366] width 278 height 103
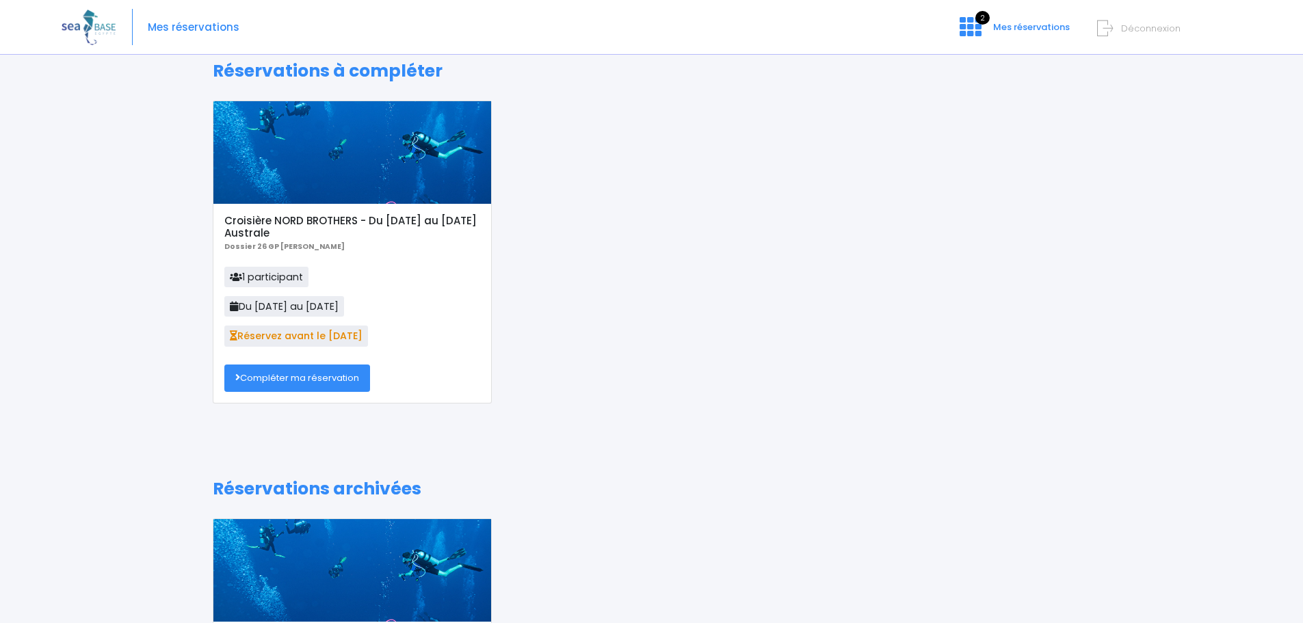
scroll to position [23, 0]
click at [306, 377] on link "Compléter ma réservation" at bounding box center [297, 378] width 146 height 27
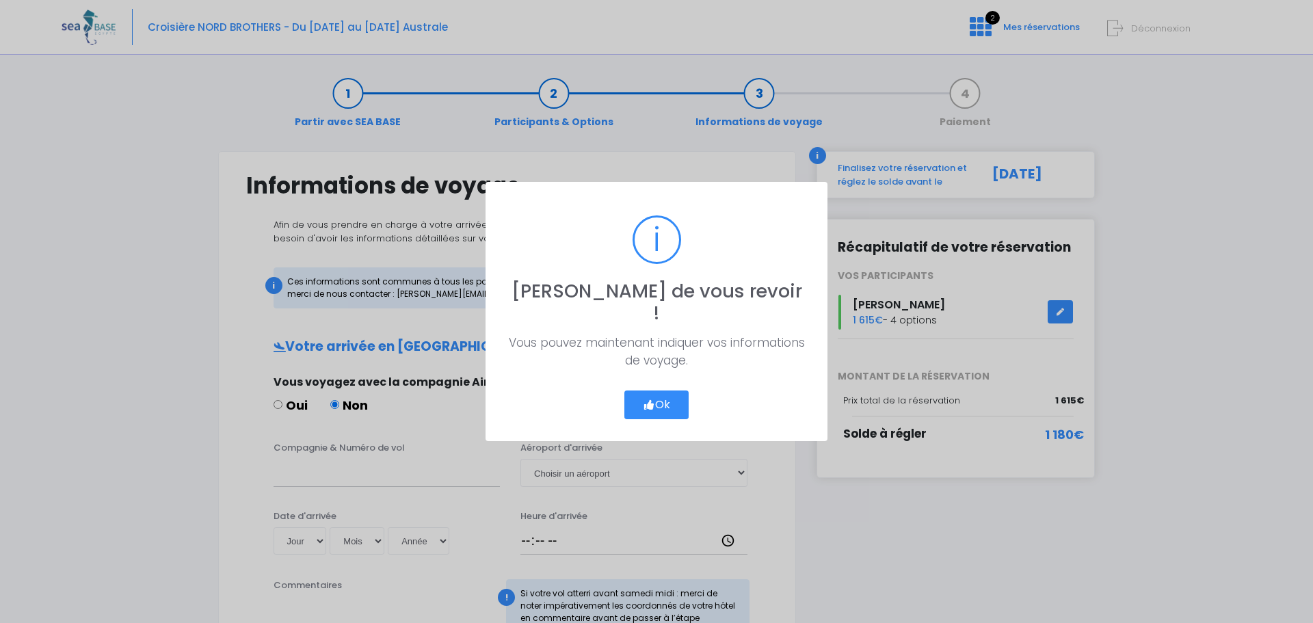
click at [659, 395] on button "Ok" at bounding box center [656, 404] width 64 height 29
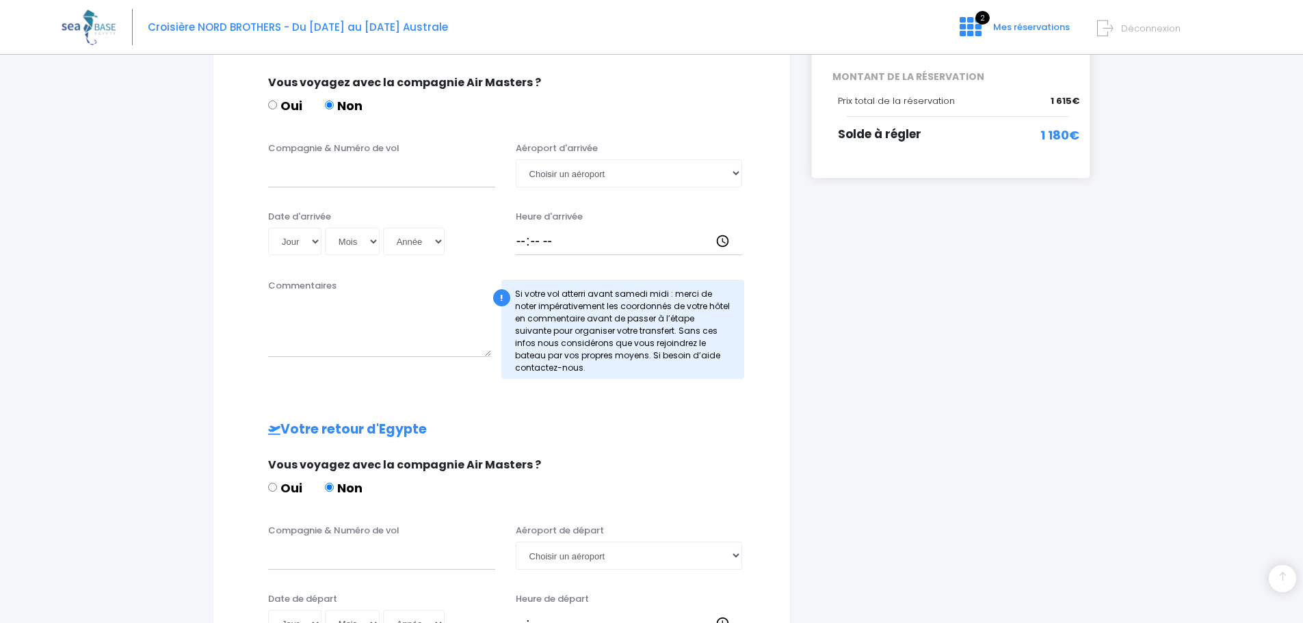
scroll to position [274, 0]
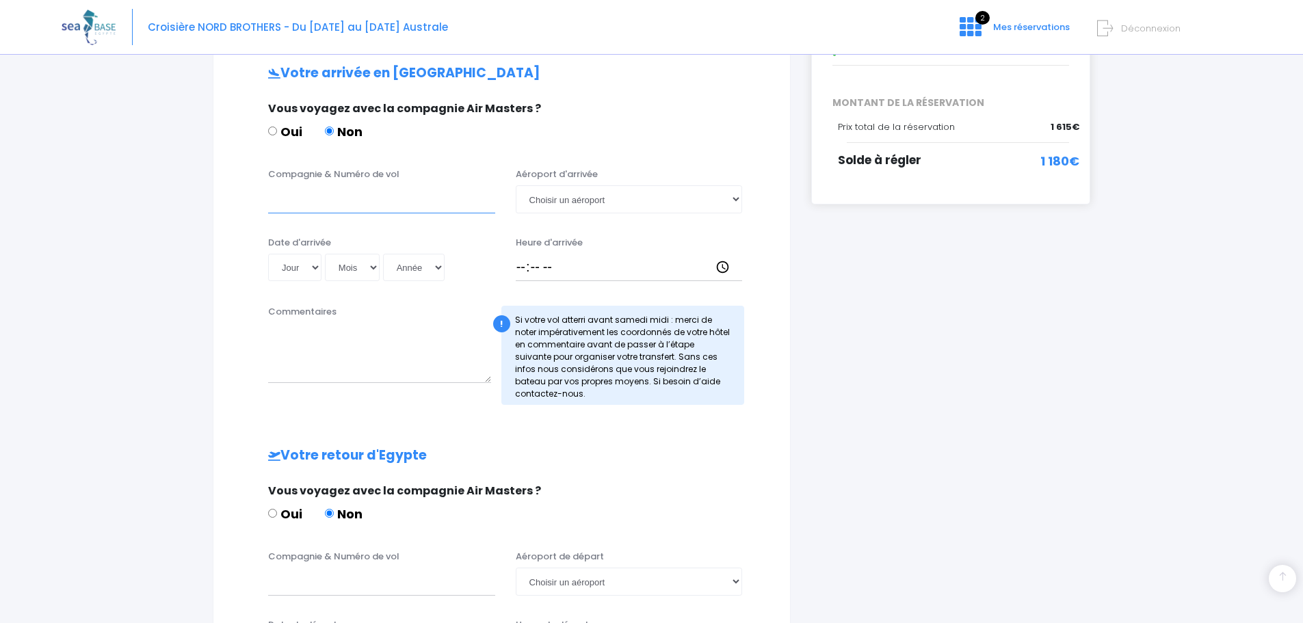
click at [327, 205] on input "Compagnie & Numéro de vol" at bounding box center [381, 198] width 227 height 27
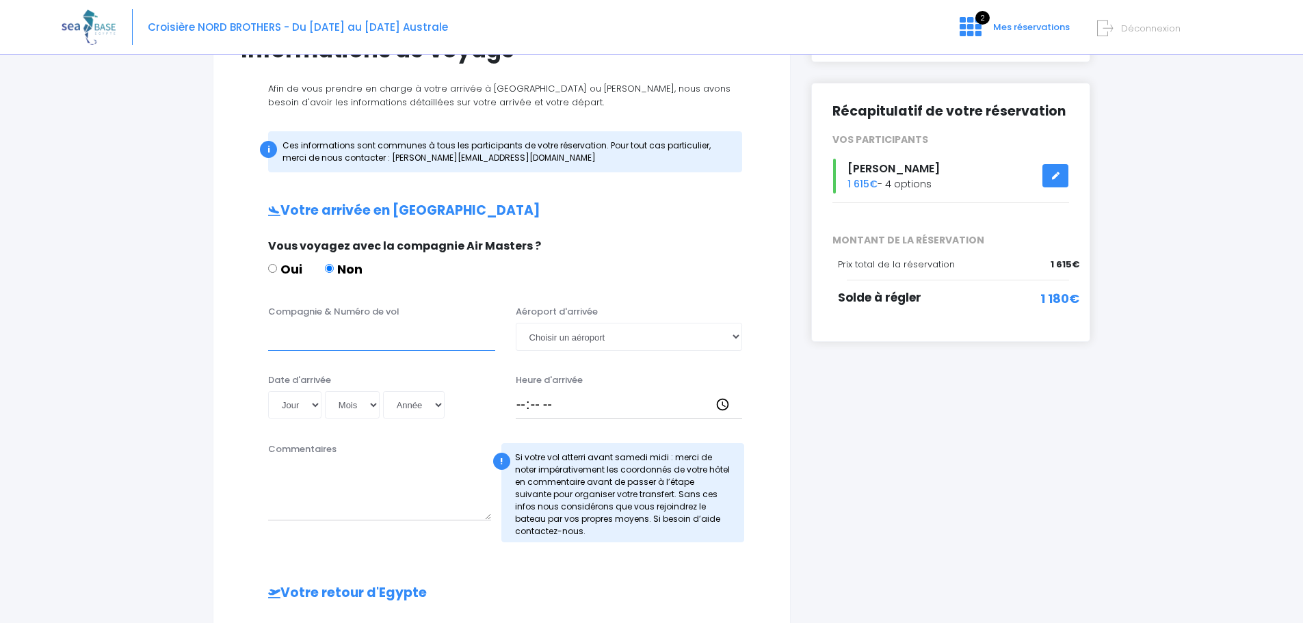
scroll to position [137, 0]
click at [570, 336] on select "Choisir un aéroport Hurghada Marsa Alam" at bounding box center [629, 335] width 227 height 27
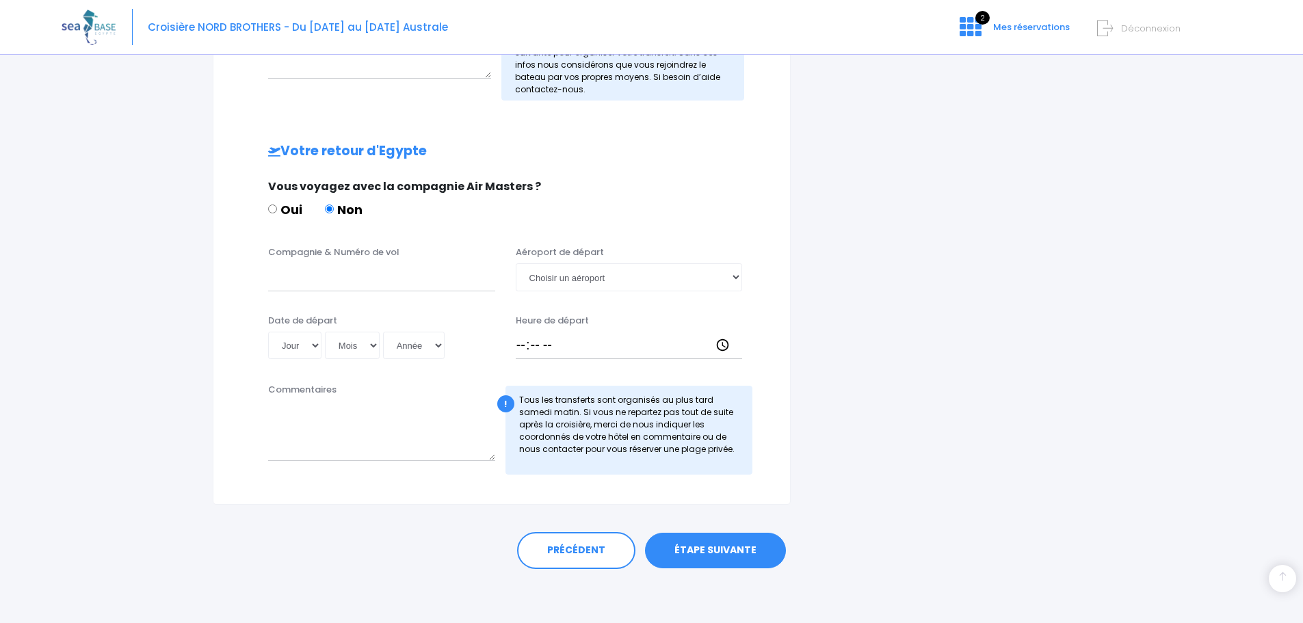
scroll to position [578, 0]
click at [572, 544] on link "PRÉCÉDENT" at bounding box center [576, 549] width 118 height 37
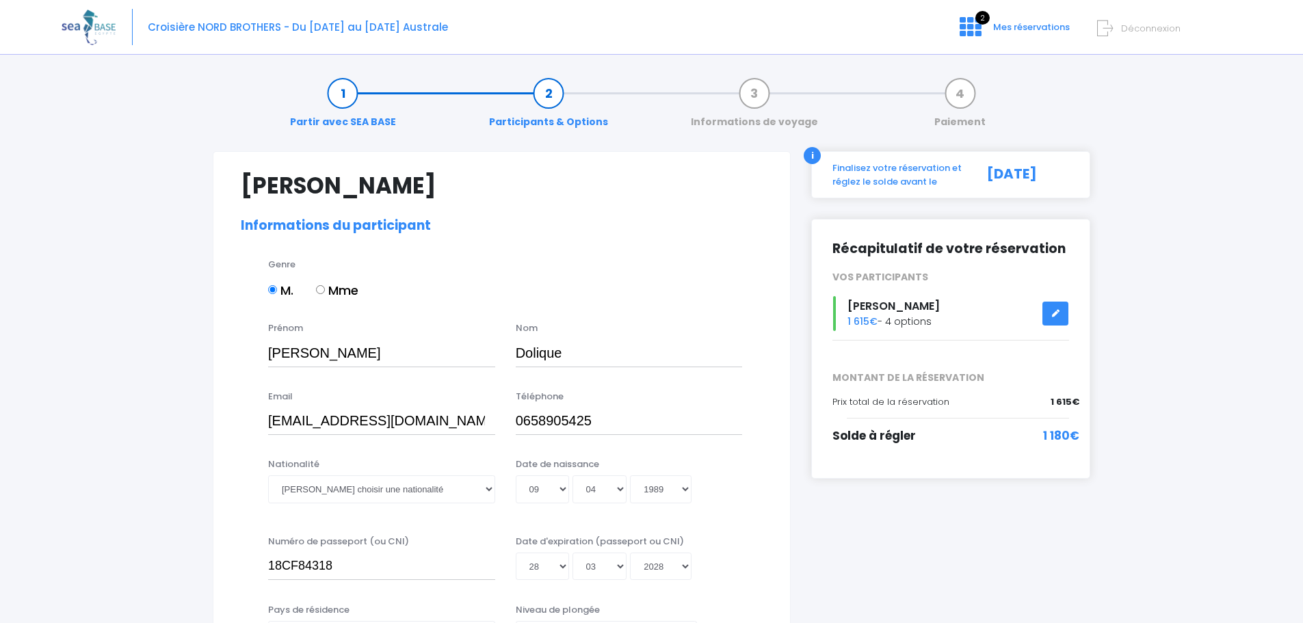
select select "PA40"
select select "M"
click at [1020, 21] on span "Mes réservations" at bounding box center [1031, 27] width 77 height 13
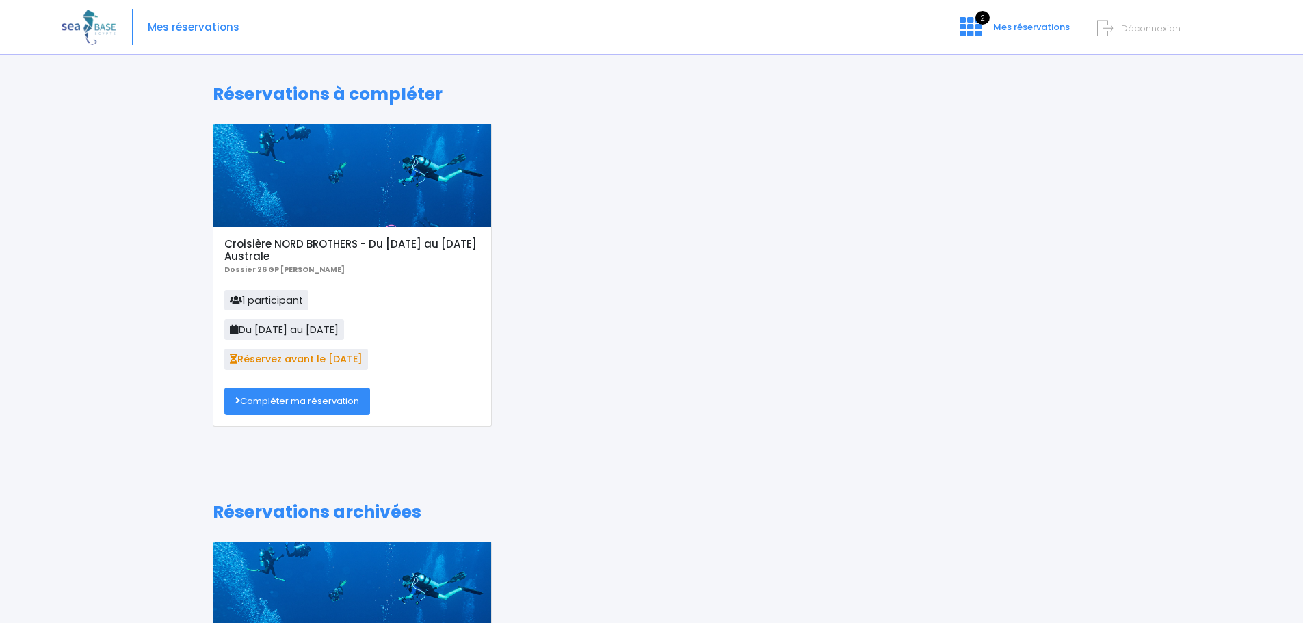
click at [295, 403] on link "Compléter ma réservation" at bounding box center [297, 401] width 146 height 27
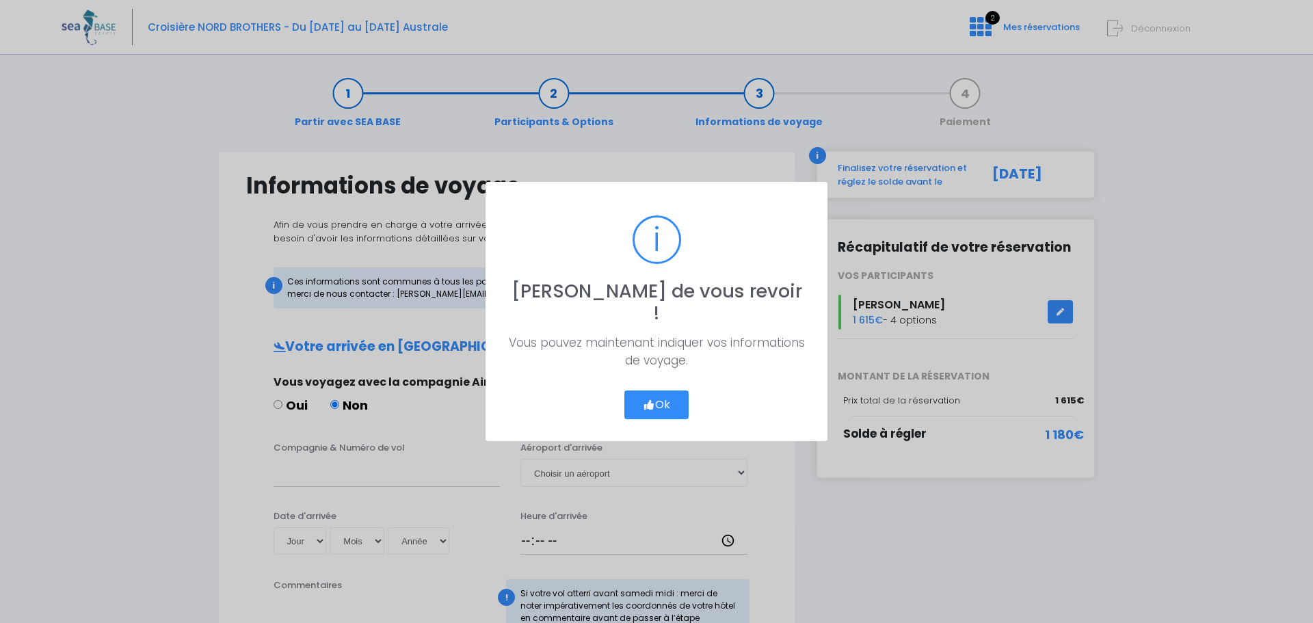
click at [638, 400] on button "Ok" at bounding box center [656, 404] width 64 height 29
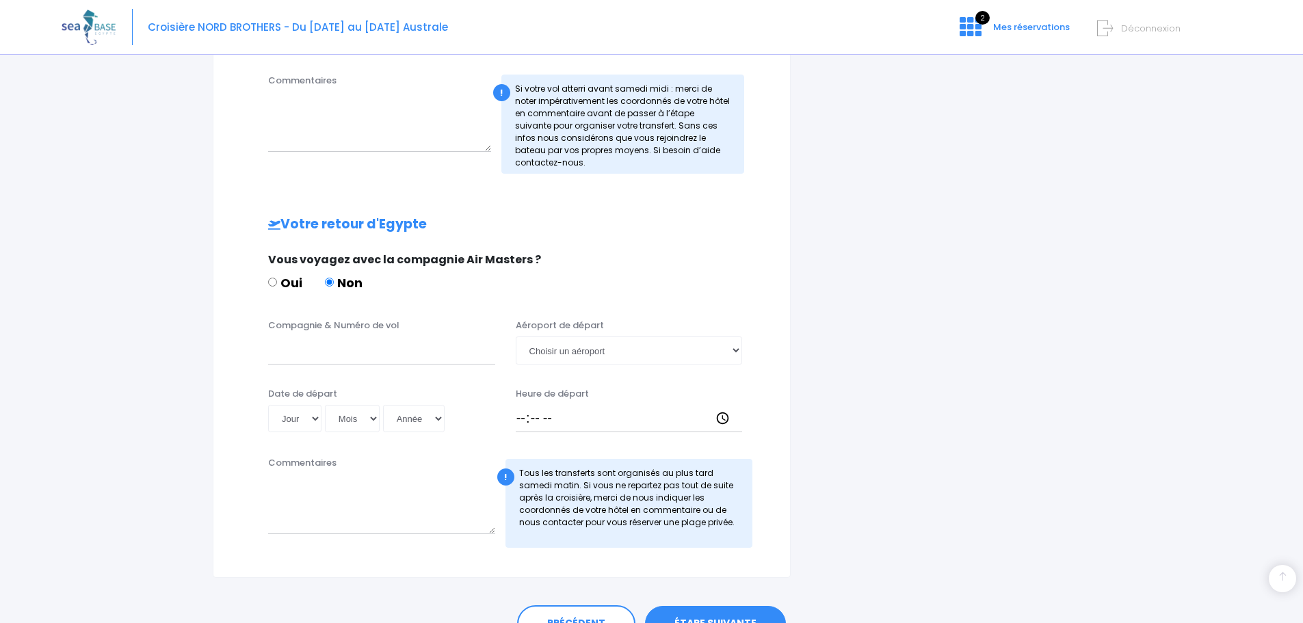
scroll to position [578, 0]
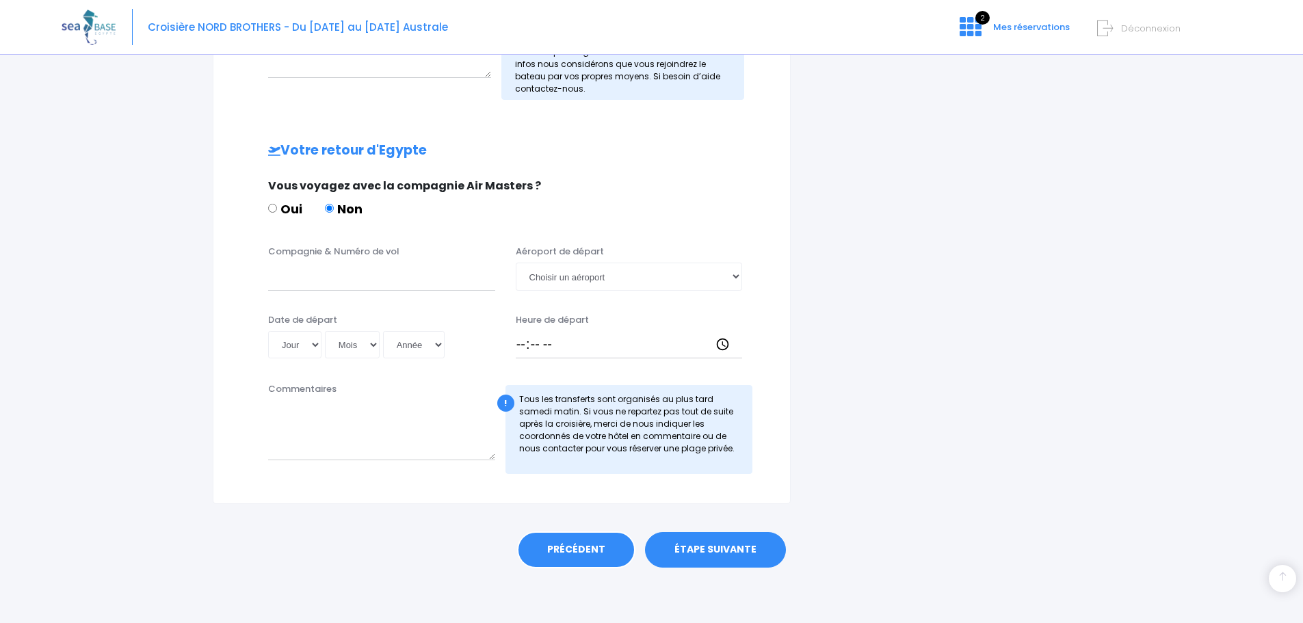
click at [590, 544] on link "PRÉCÉDENT" at bounding box center [576, 549] width 118 height 37
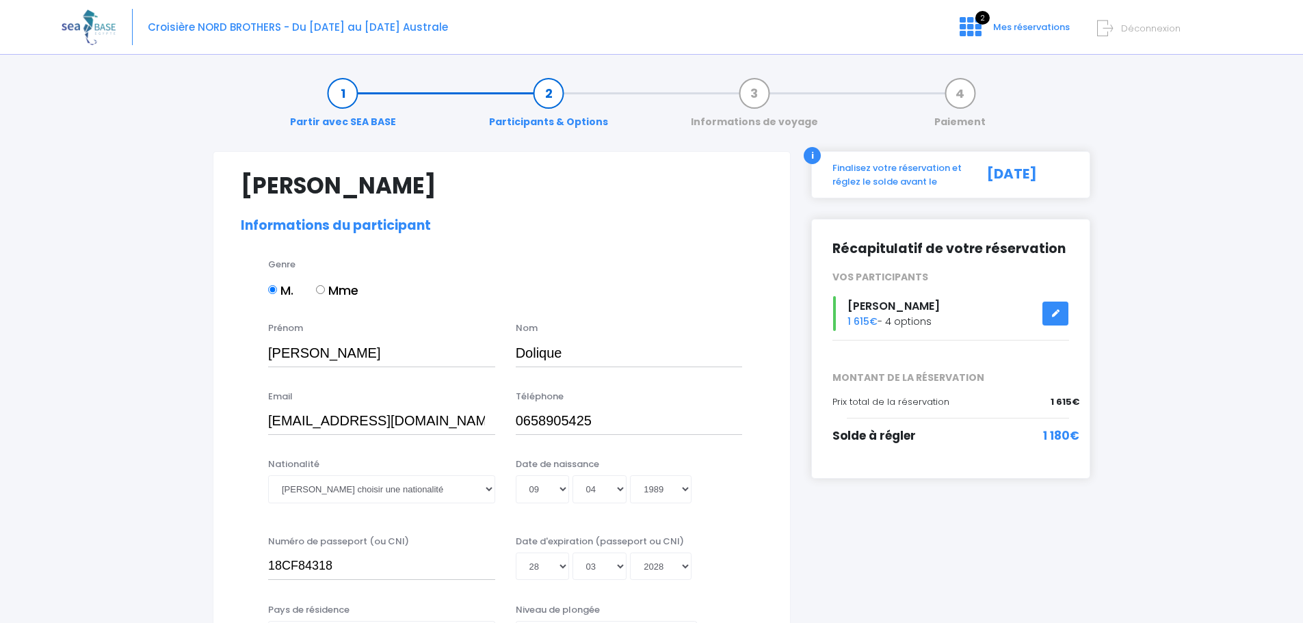
select select "PA40"
select select "M"
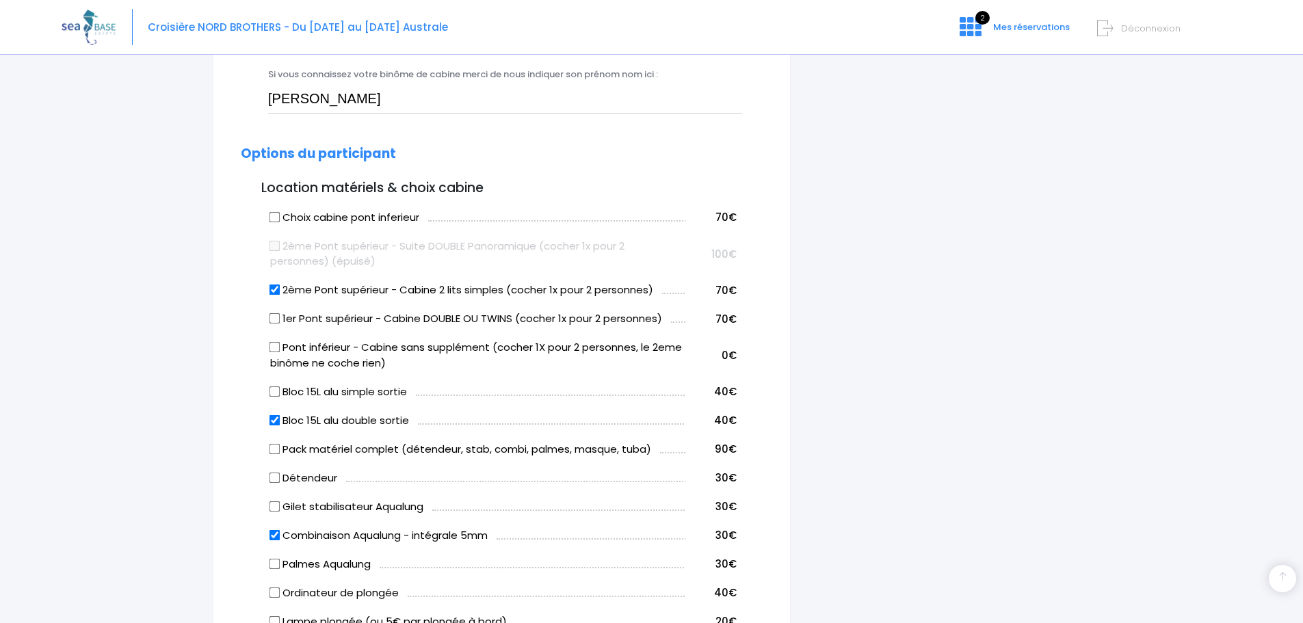
scroll to position [615, 0]
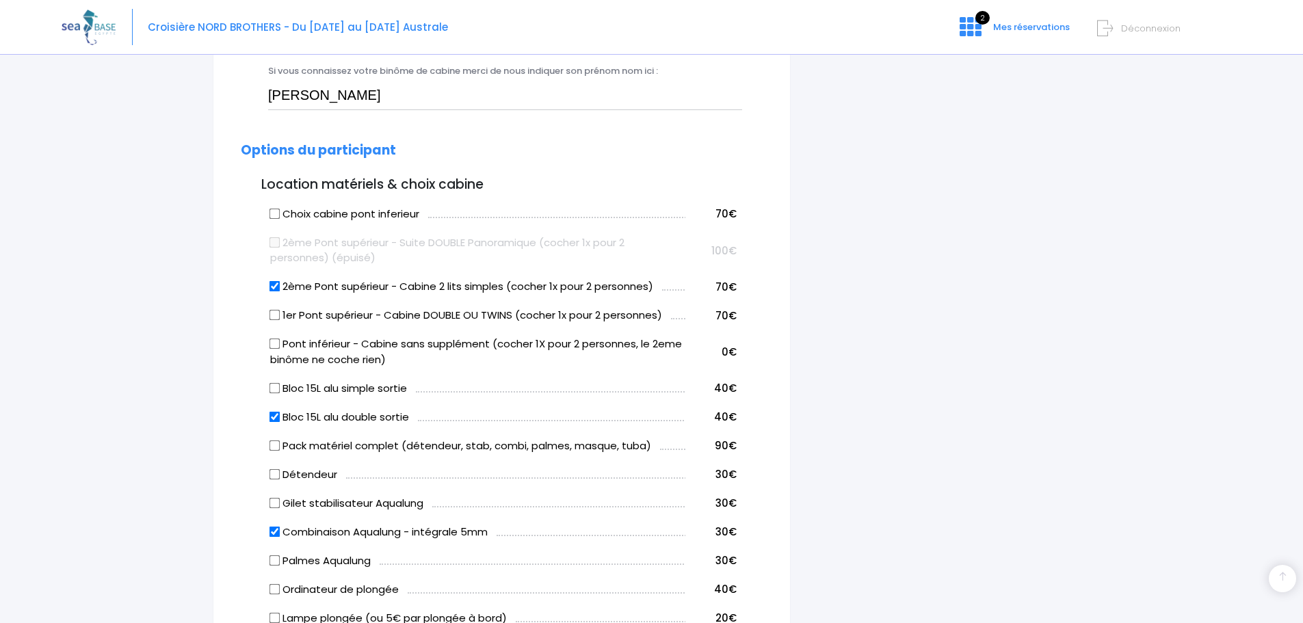
click at [274, 284] on input "2ème Pont supérieur - Cabine 2 lits simples (cocher 1x pour 2 personnes)" at bounding box center [274, 286] width 11 height 11
checkbox input "false"
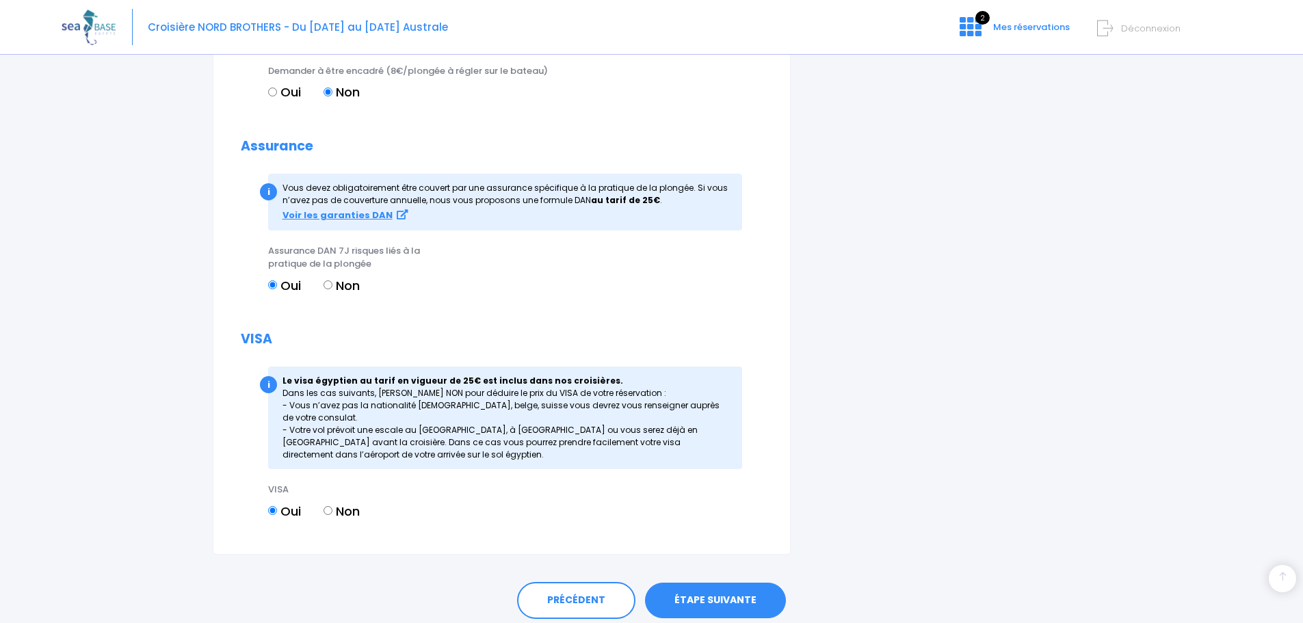
scroll to position [1595, 0]
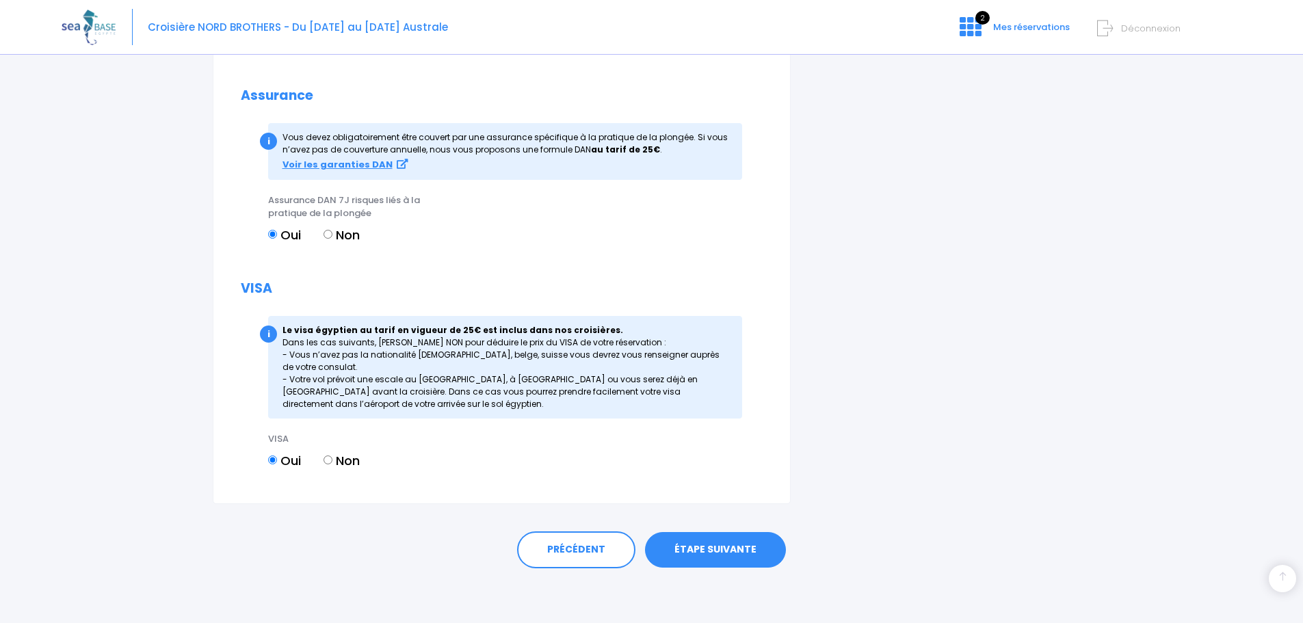
click at [719, 546] on link "ÉTAPE SUIVANTE" at bounding box center [715, 550] width 141 height 36
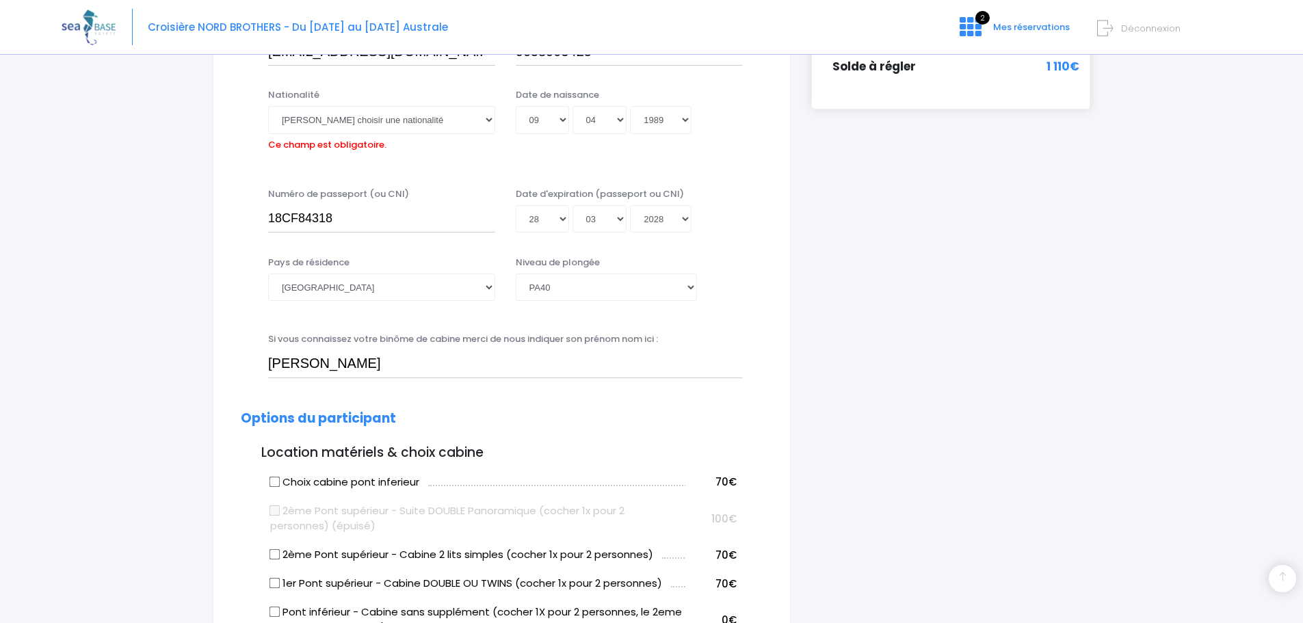
scroll to position [338, 0]
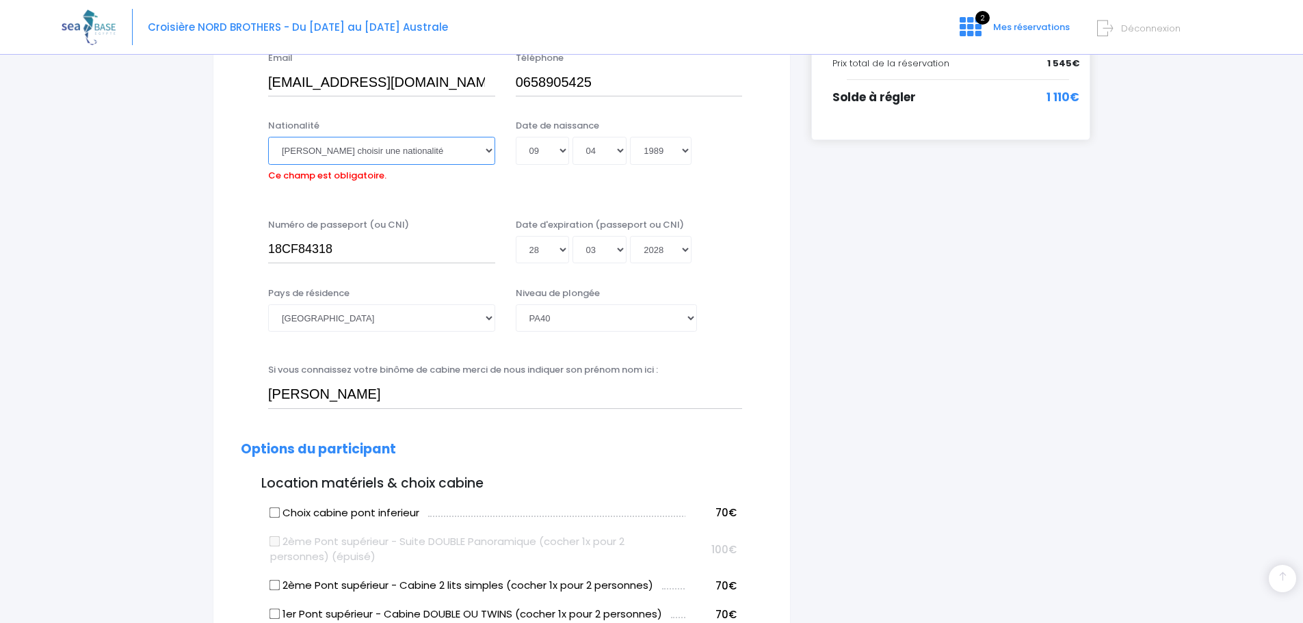
click at [369, 150] on select "Veuillez choisir une nationalité Afghane Albanaise Algerienne Allemande America…" at bounding box center [381, 150] width 227 height 27
select select "Française"
click at [268, 137] on select "Veuillez choisir une nationalité Afghane Albanaise Algerienne Allemande America…" at bounding box center [381, 150] width 227 height 27
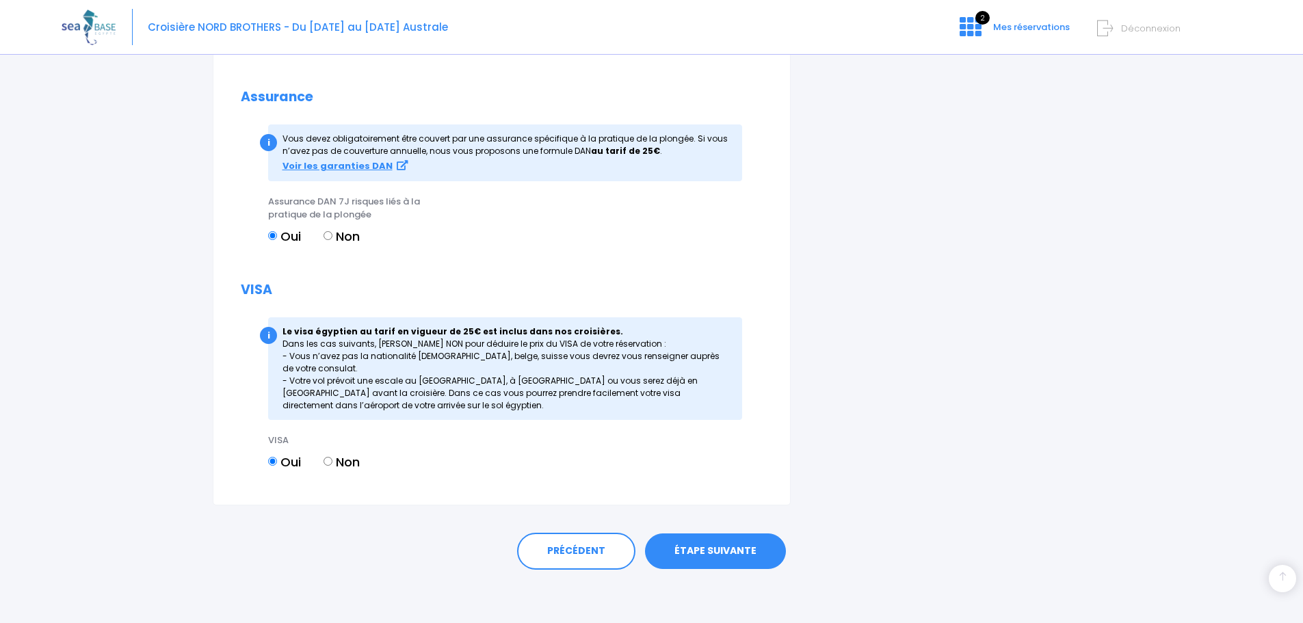
scroll to position [1595, 0]
click at [686, 553] on link "ÉTAPE SUIVANTE" at bounding box center [715, 550] width 141 height 36
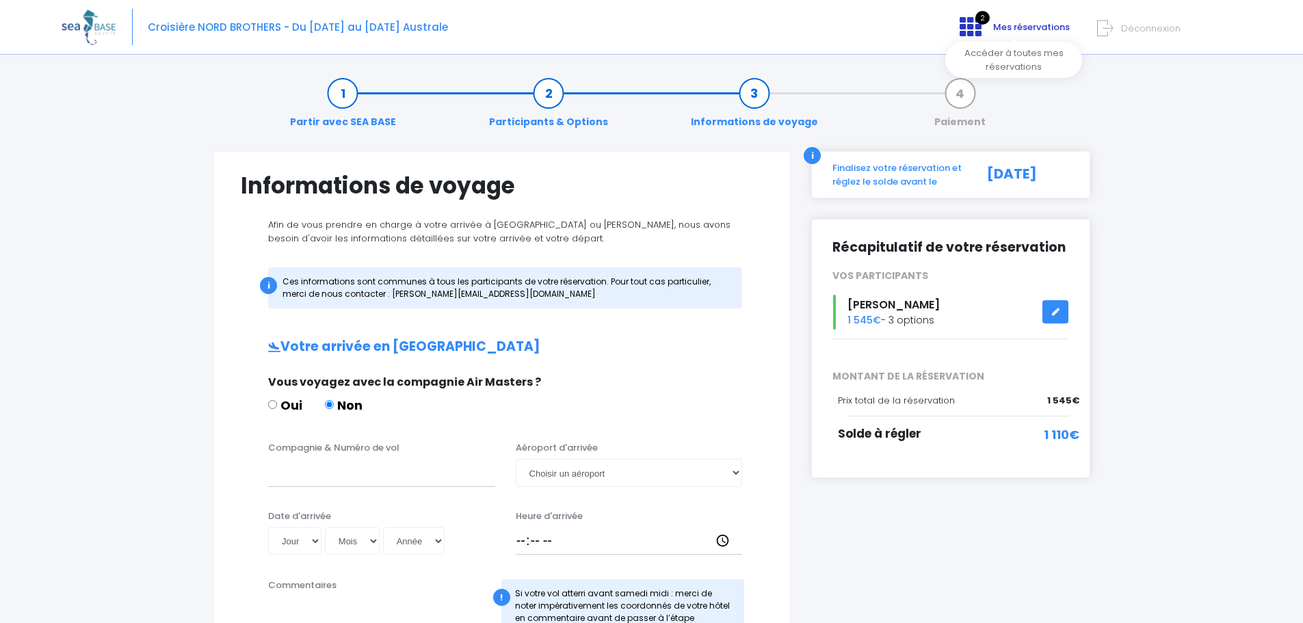
click at [1042, 29] on span "Mes réservations" at bounding box center [1031, 27] width 77 height 13
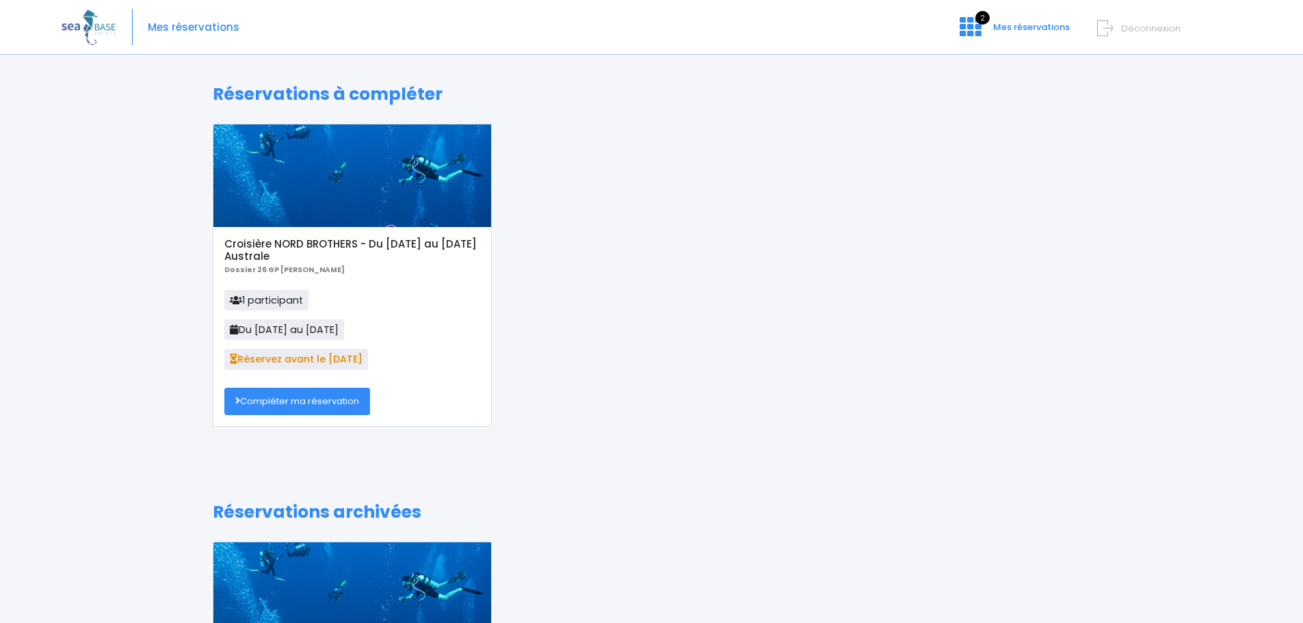
click at [288, 403] on link "Compléter ma réservation" at bounding box center [297, 401] width 146 height 27
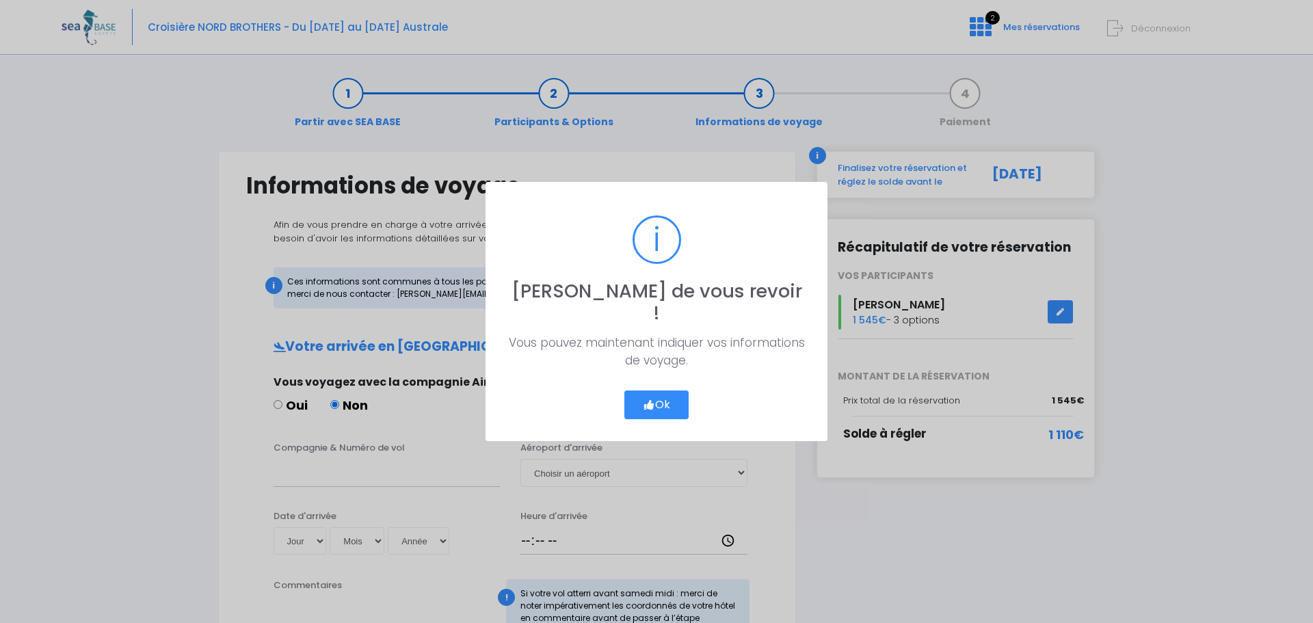
click at [662, 396] on button "Ok" at bounding box center [656, 404] width 64 height 29
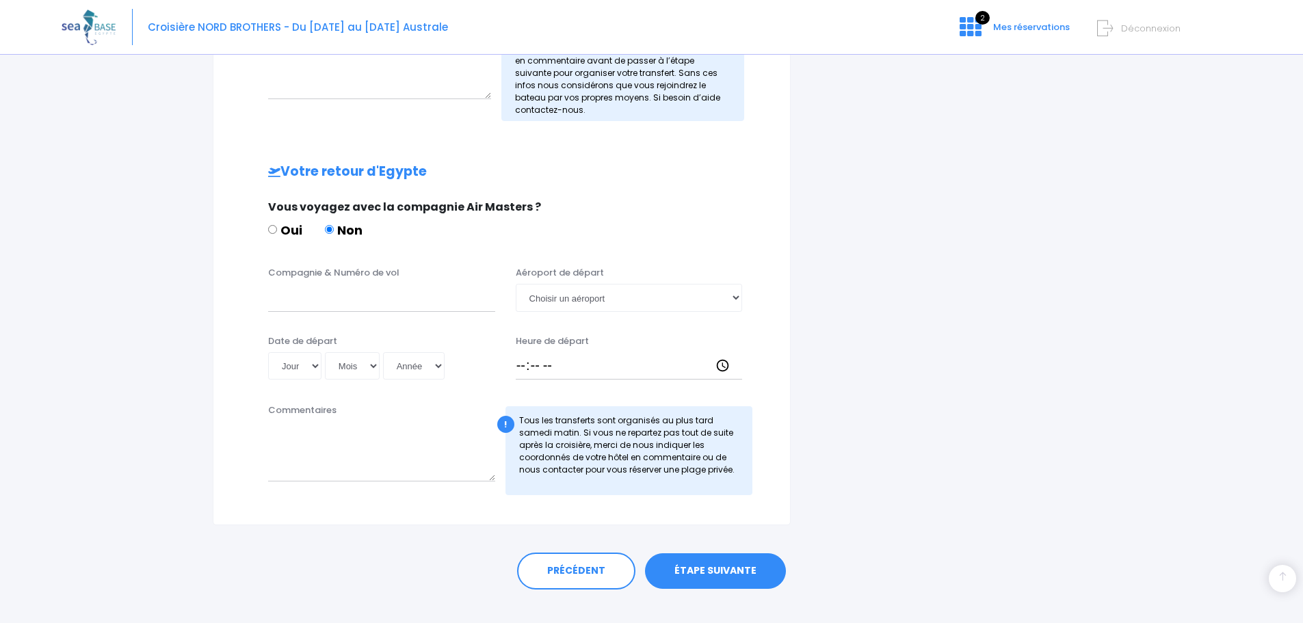
scroll to position [578, 0]
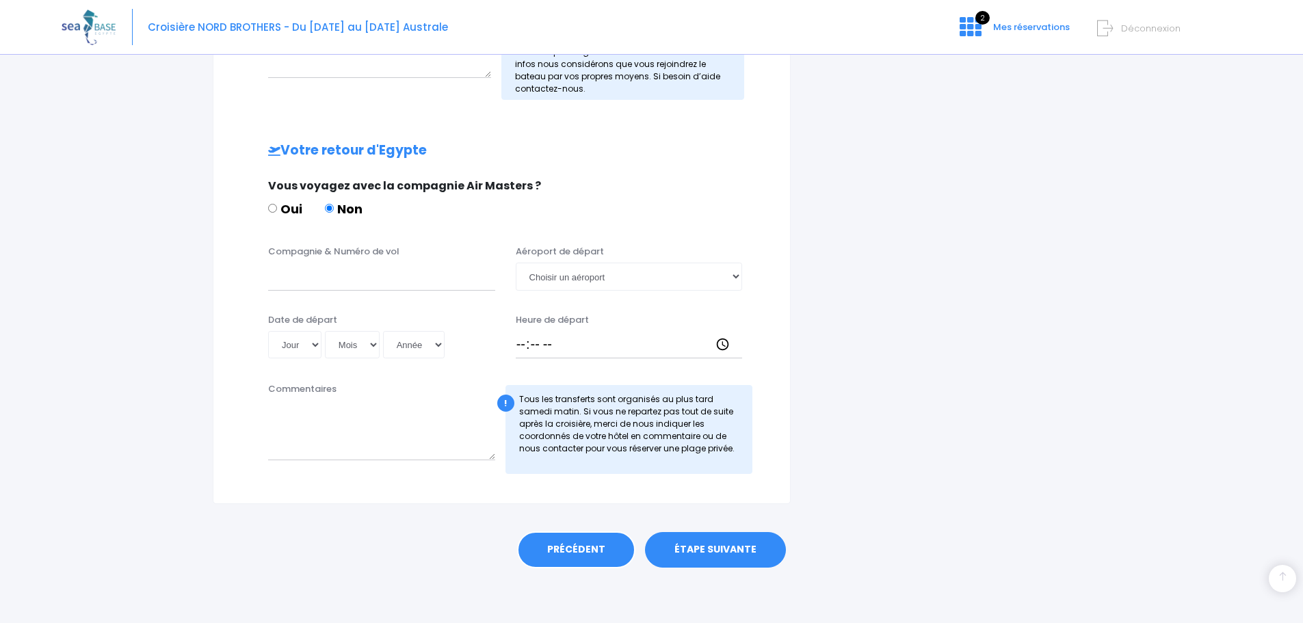
click at [566, 553] on link "PRÉCÉDENT" at bounding box center [576, 549] width 118 height 37
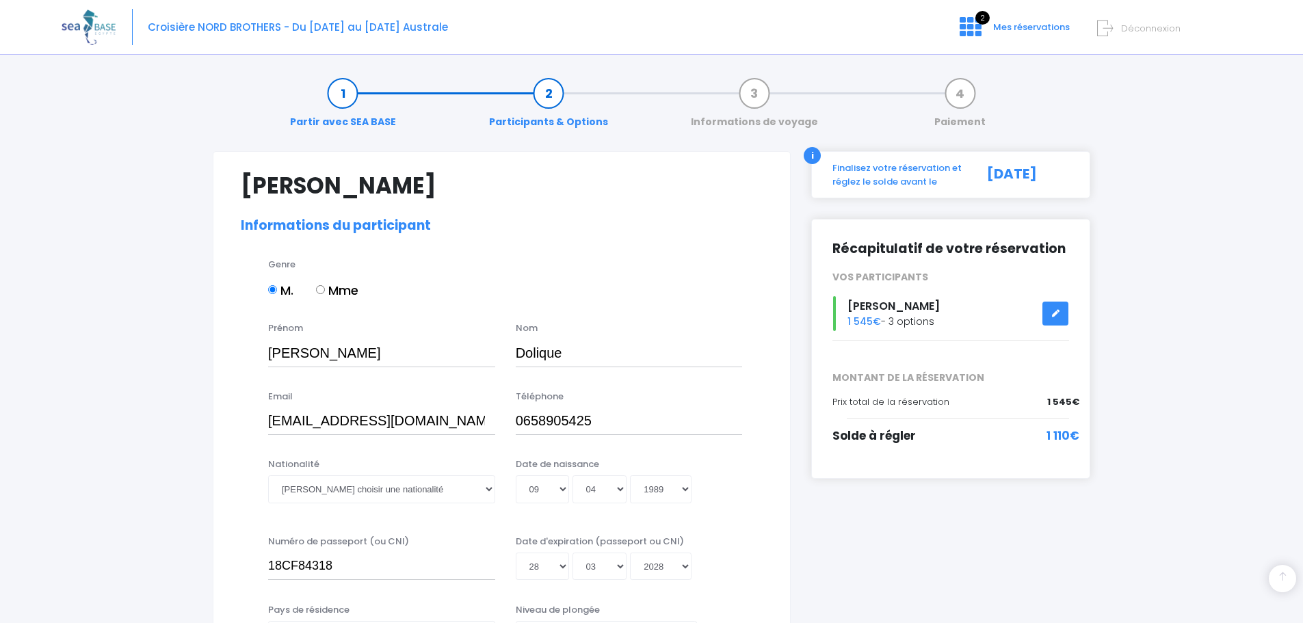
select select "PA40"
select select "M"
